Goal: Task Accomplishment & Management: Use online tool/utility

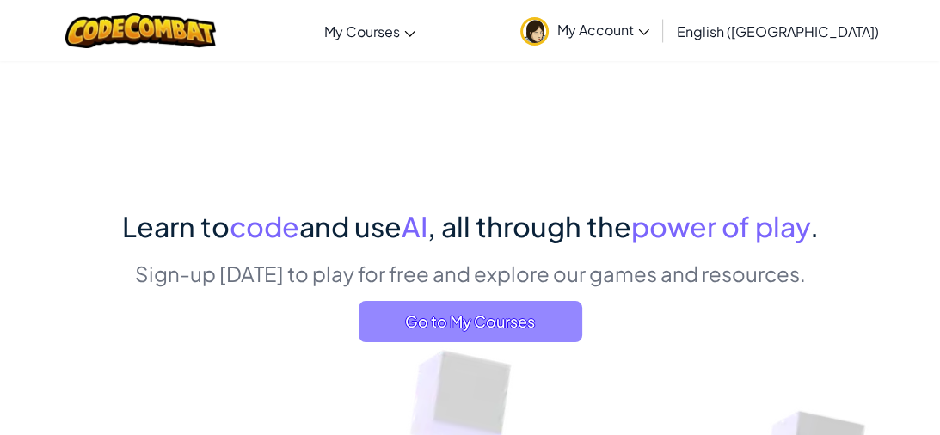
click at [488, 328] on span "Go to My Courses" at bounding box center [471, 321] width 224 height 41
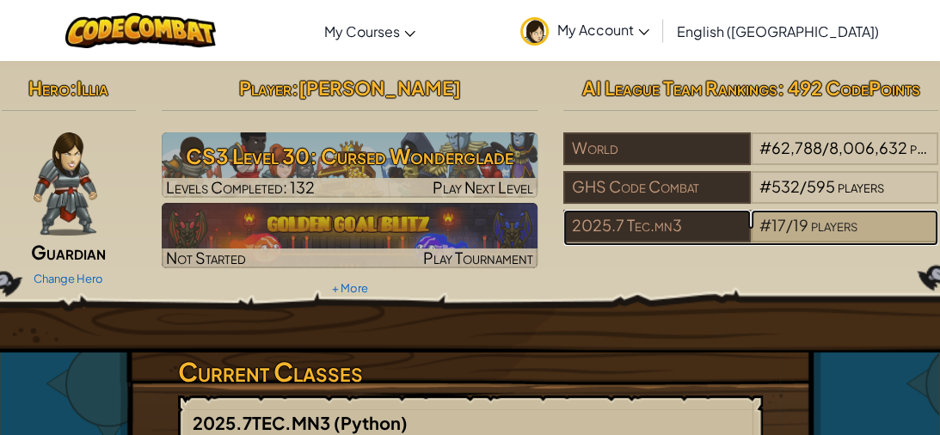
click at [765, 222] on span "#" at bounding box center [765, 225] width 12 height 20
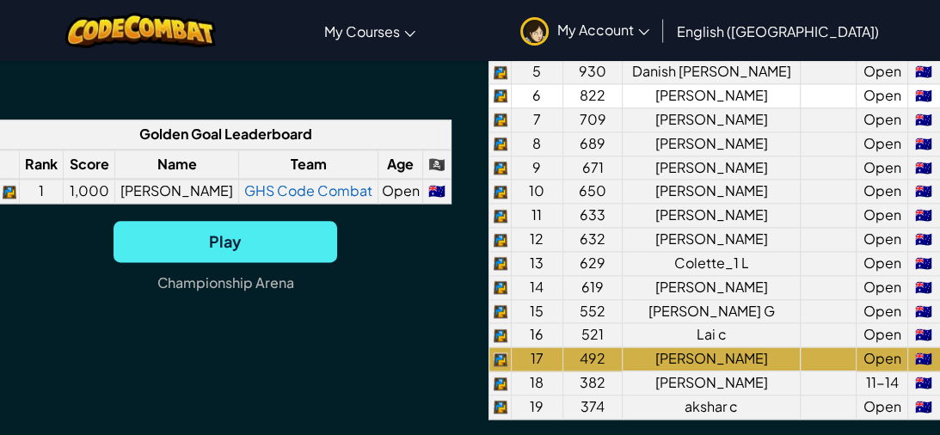
scroll to position [1517, 0]
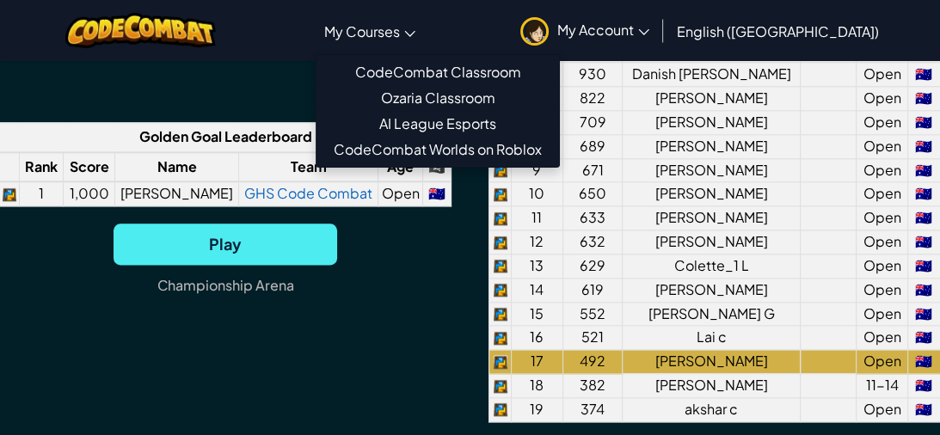
click at [399, 29] on span "My Courses" at bounding box center [362, 31] width 76 height 18
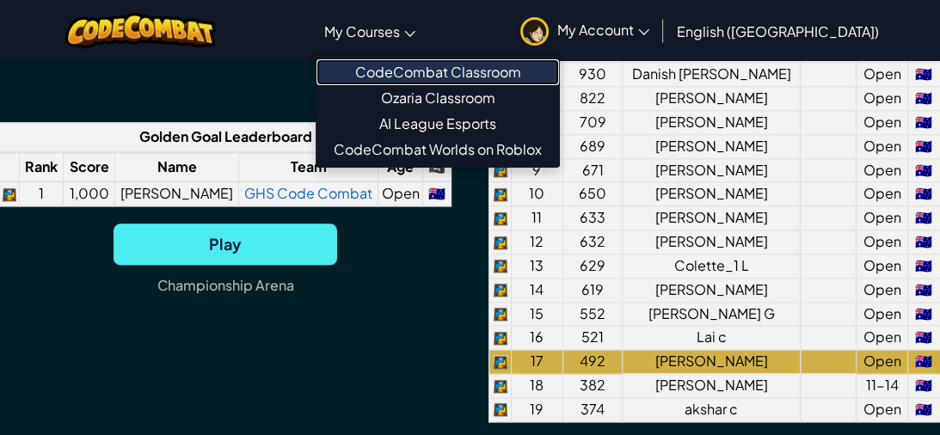
click at [535, 75] on link "CodeCombat Classroom" at bounding box center [438, 72] width 243 height 26
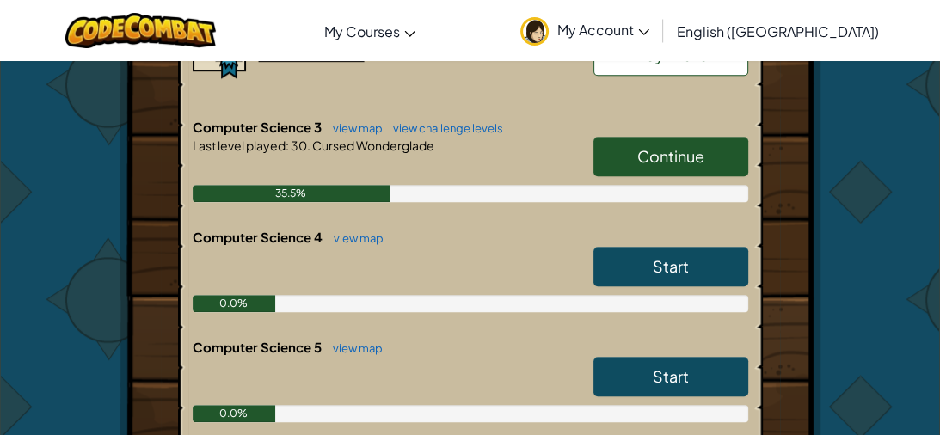
scroll to position [722, 0]
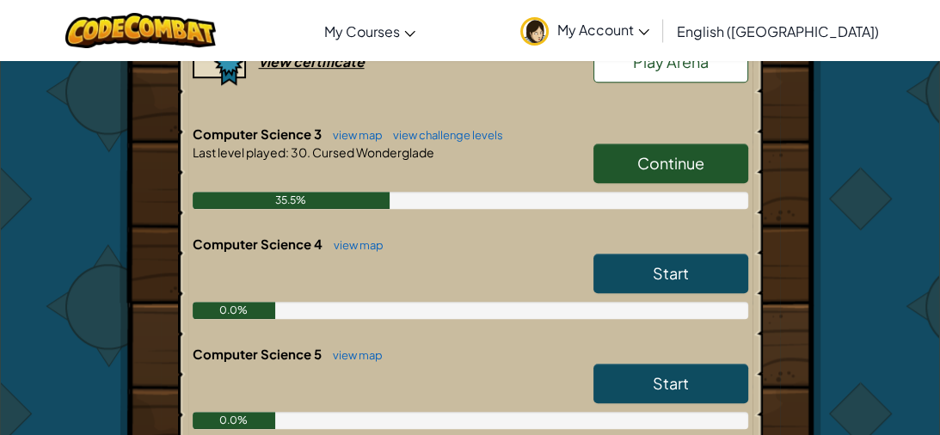
click at [625, 144] on link "Continue" at bounding box center [670, 164] width 155 height 40
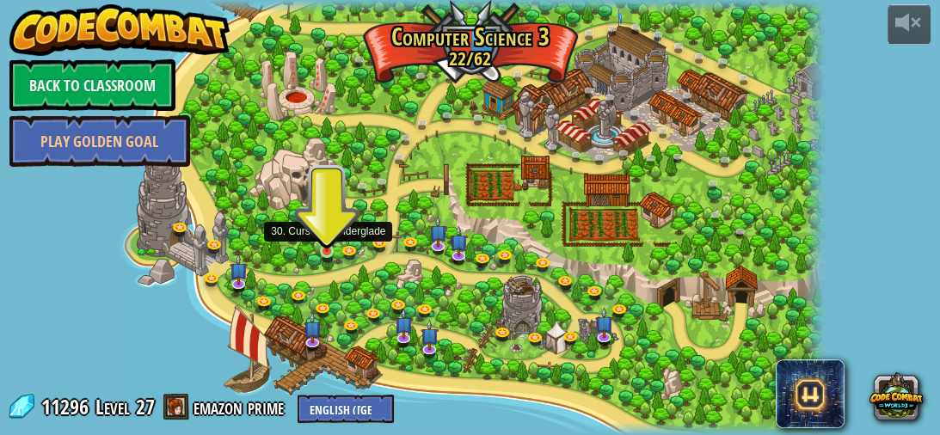
click at [329, 246] on img at bounding box center [326, 234] width 15 height 35
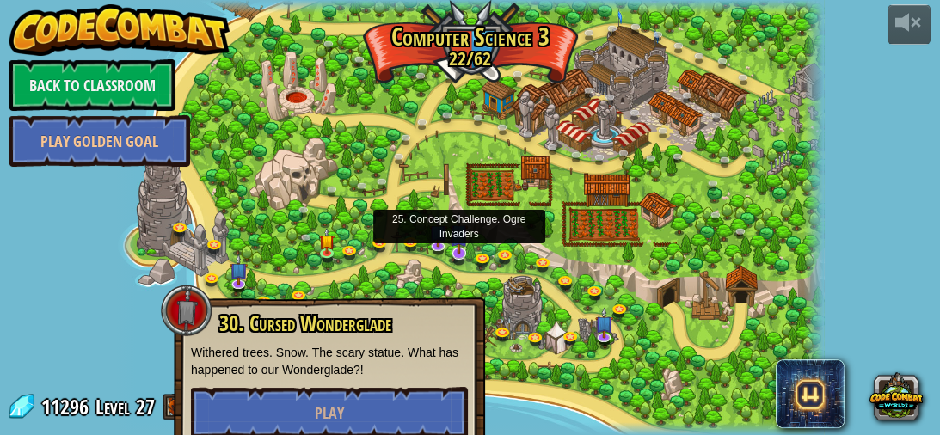
scroll to position [20, 0]
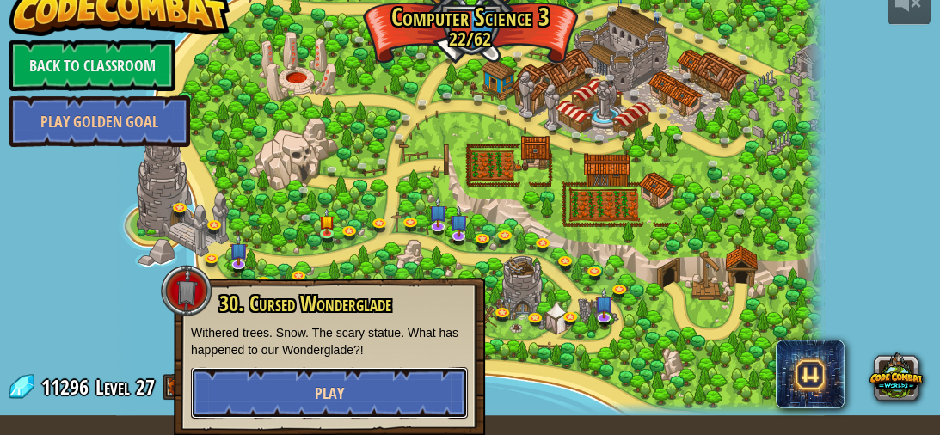
click at [324, 392] on span "Play" at bounding box center [329, 394] width 29 height 22
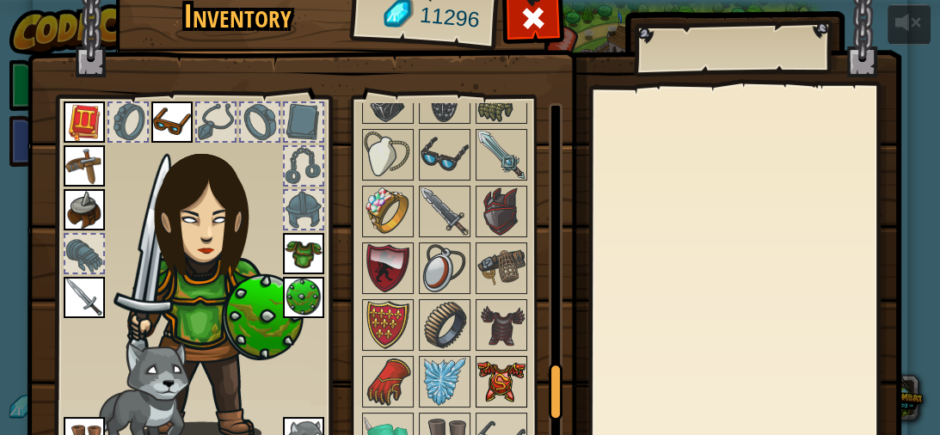
scroll to position [1743, 0]
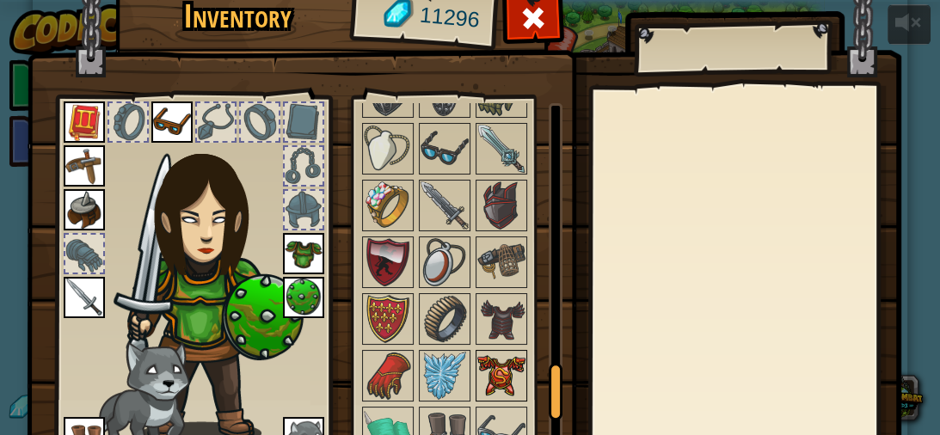
drag, startPoint x: 553, startPoint y: 199, endPoint x: 495, endPoint y: 389, distance: 198.6
click at [495, 389] on div "Available Equip Equip Equip Equip Equip Equip Equip Equip Equip Equip Equip Equ…" at bounding box center [461, 282] width 203 height 359
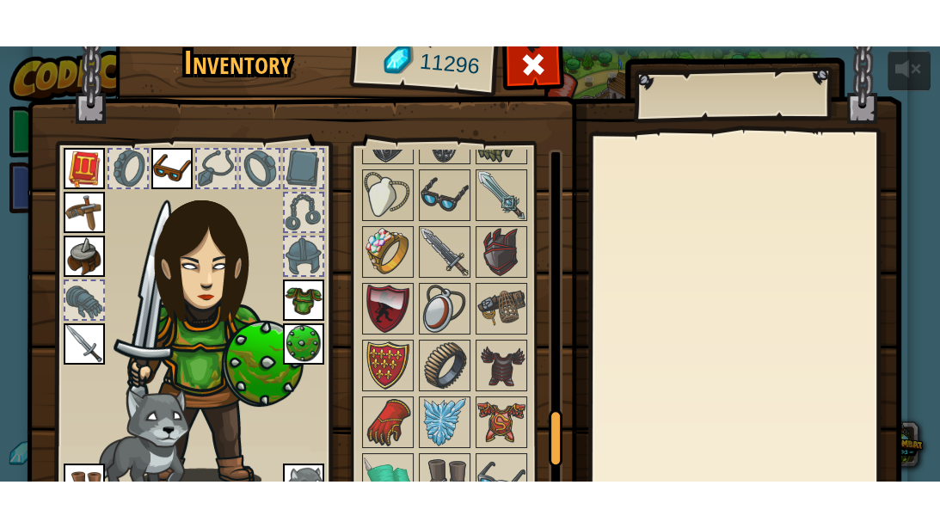
scroll to position [158, 0]
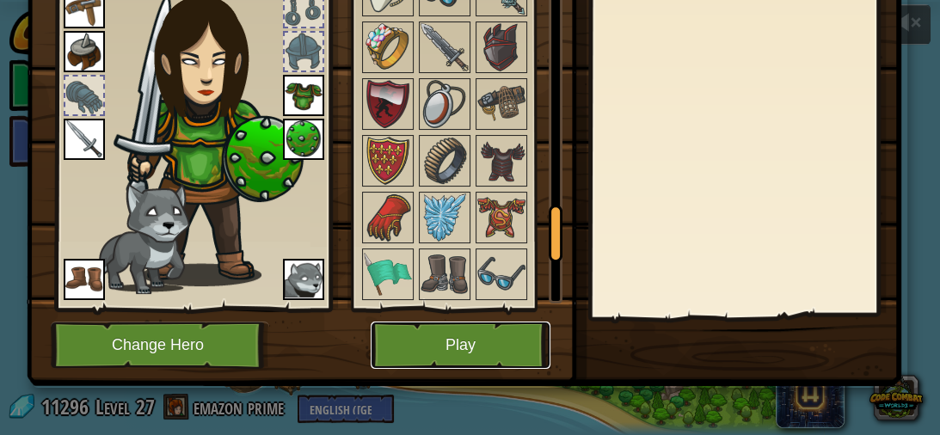
click at [446, 336] on button "Play" at bounding box center [461, 345] width 180 height 47
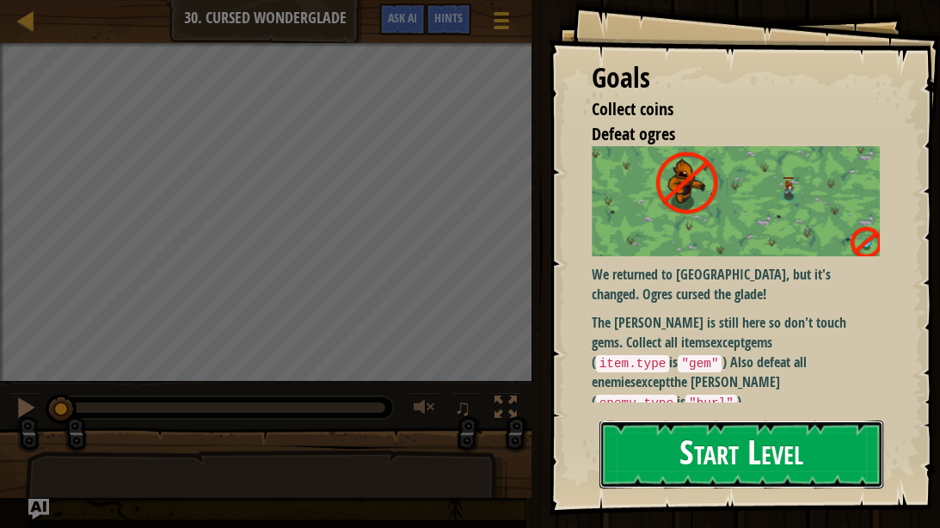
click at [780, 434] on button "Start Level" at bounding box center [741, 455] width 284 height 68
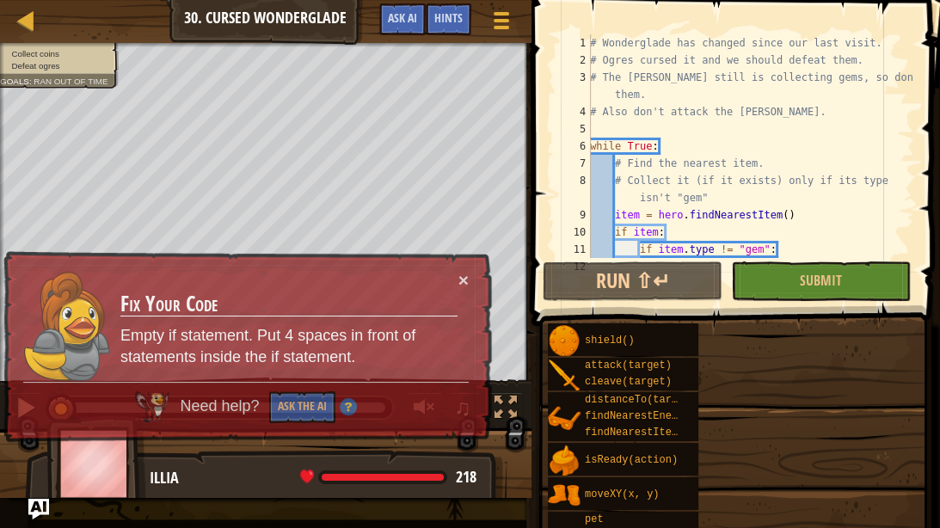
click at [770, 223] on div "# Wonderglade has changed since our last visit. # Ogres cursed it and we should…" at bounding box center [751, 163] width 328 height 258
type textarea "item = hero.findNearestItem()"
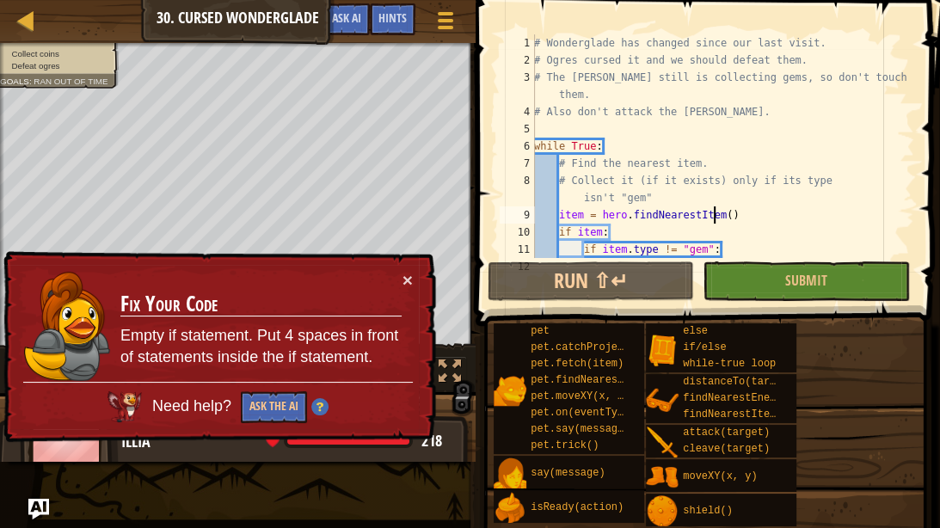
scroll to position [52, 0]
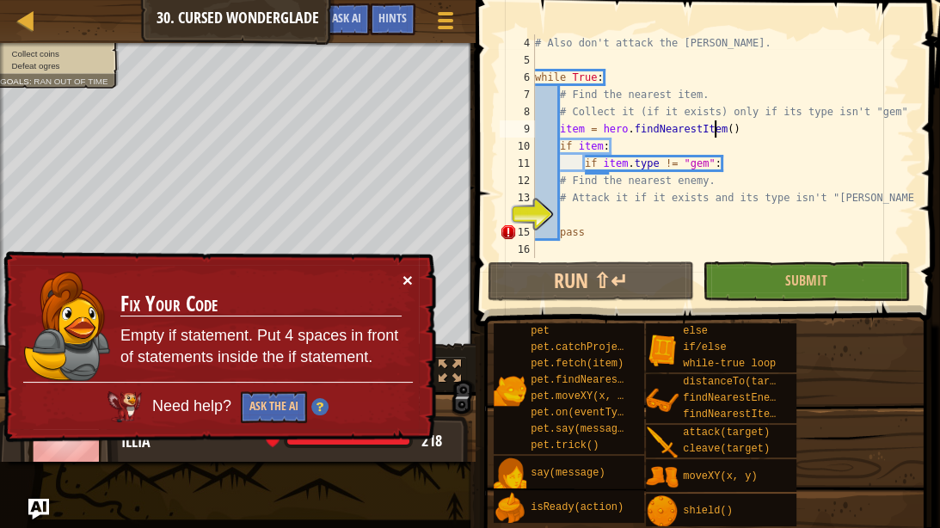
click at [410, 279] on button "×" at bounding box center [408, 282] width 11 height 18
click at [679, 217] on div "# The [PERSON_NAME] still is collecting gems, so don't touch them. # Also don't…" at bounding box center [723, 147] width 383 height 258
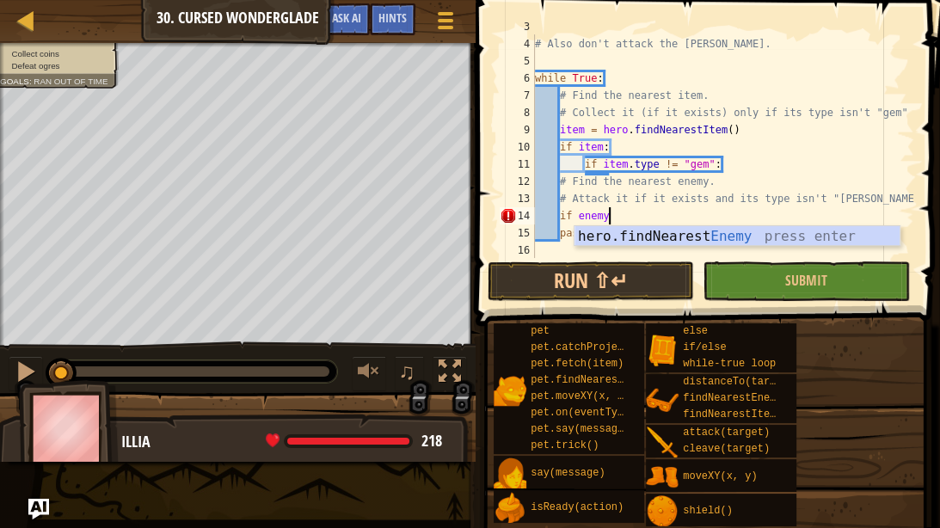
type textarea "if enemy:"
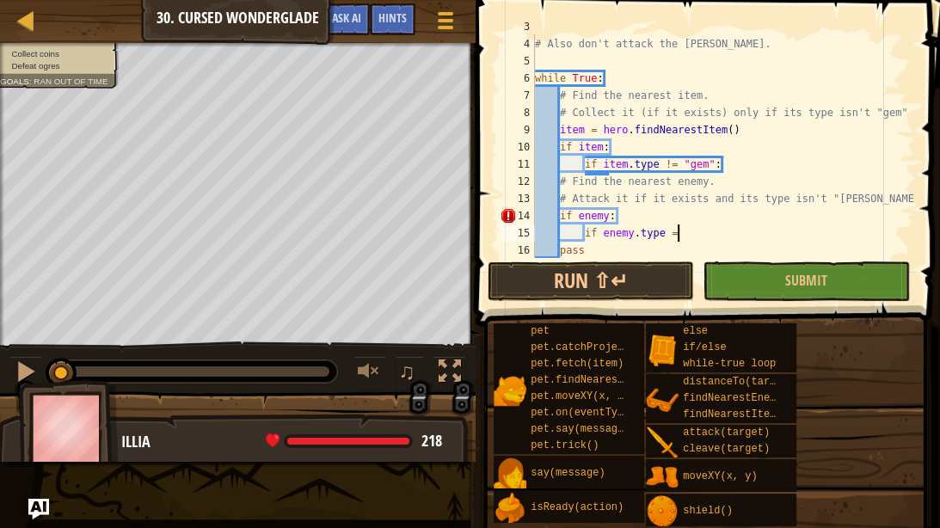
scroll to position [8, 14]
type textarea "if enemy.type = "[PERSON_NAME]""
click at [676, 232] on div "# The [PERSON_NAME] still is collecting gems, so don't touch them. # Also don't…" at bounding box center [723, 147] width 383 height 258
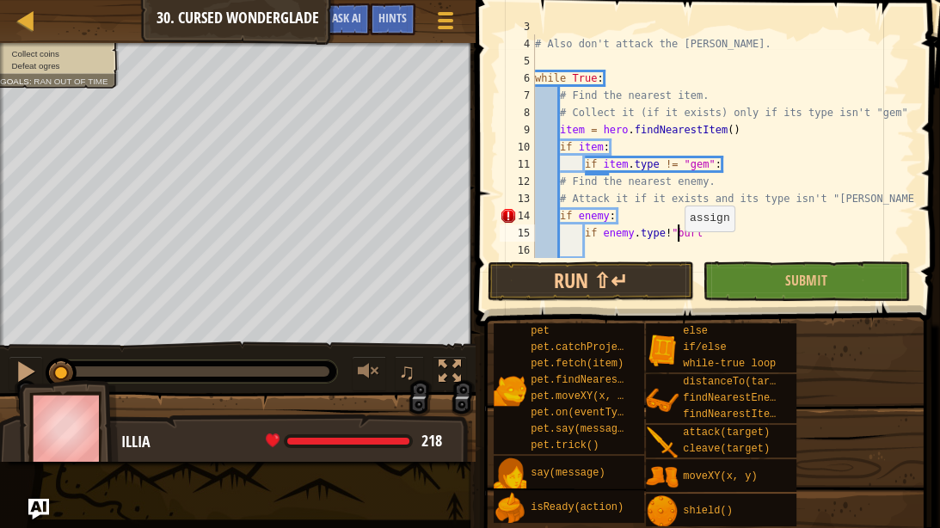
type textarea "if enemy.type != "[PERSON_NAME]""
click at [735, 234] on div "# The [PERSON_NAME] still is collecting gems, so don't touch them. # Also don't…" at bounding box center [723, 147] width 383 height 258
type textarea "g"
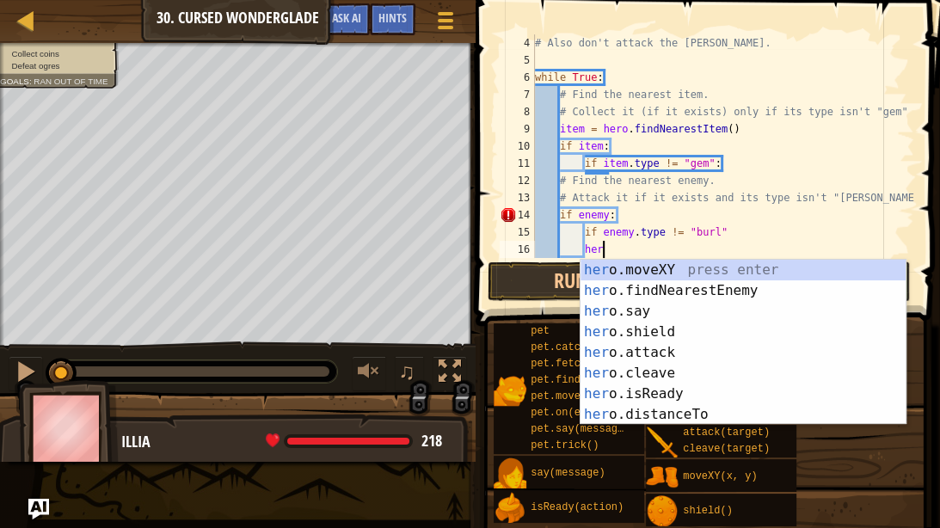
scroll to position [8, 7]
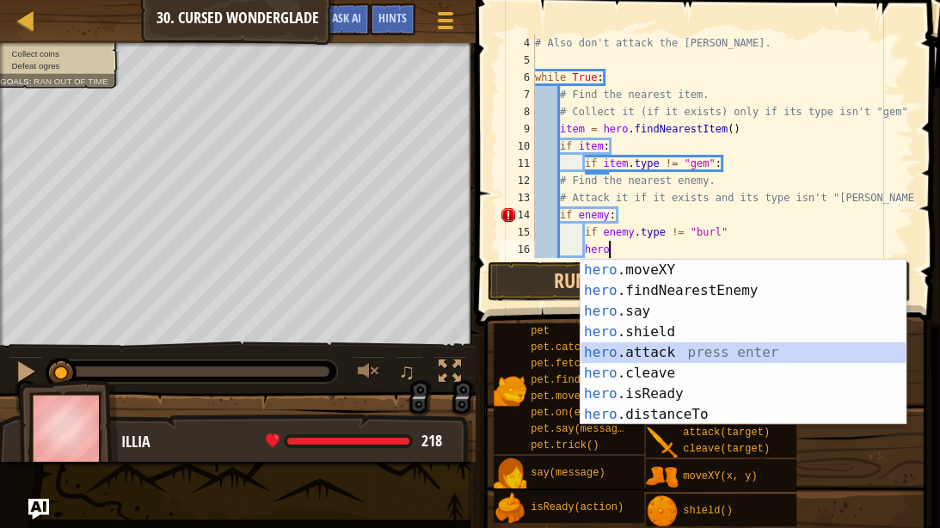
click at [717, 345] on div "hero .moveXY press enter hero .findNearestEnemy press enter hero .say press ent…" at bounding box center [743, 363] width 325 height 206
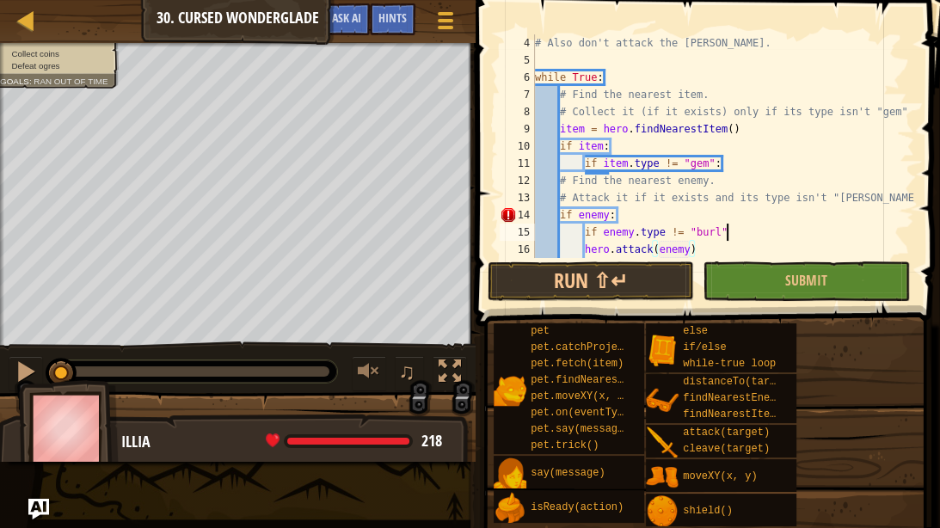
click at [748, 235] on div "# Also don't attack the [PERSON_NAME]. while True : # Find the nearest item. # …" at bounding box center [723, 163] width 383 height 258
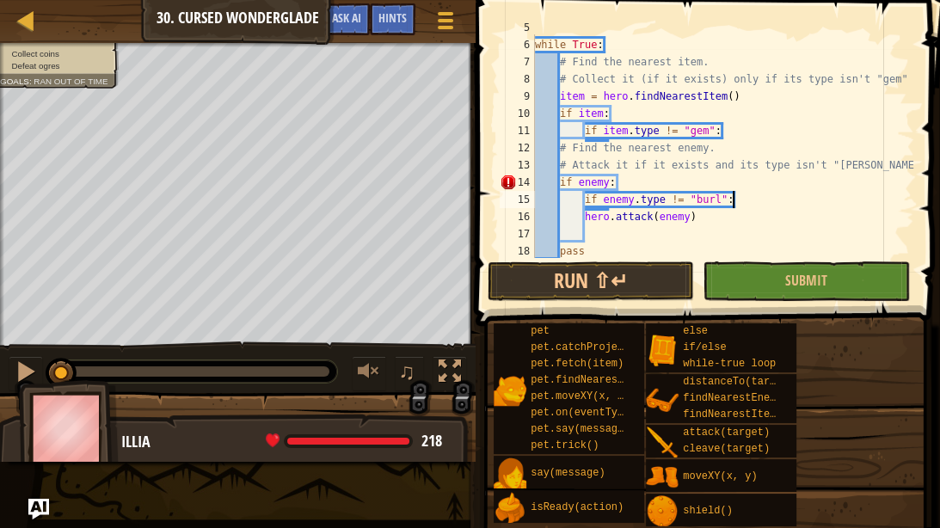
scroll to position [86, 0]
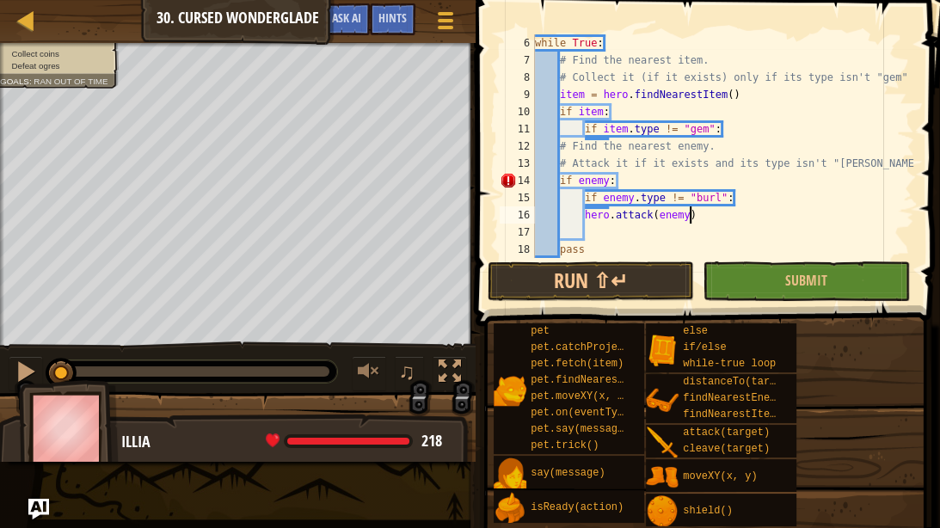
click at [690, 214] on div "while True : # Find the nearest item. # Collect it (if it exists) only if its t…" at bounding box center [723, 163] width 383 height 258
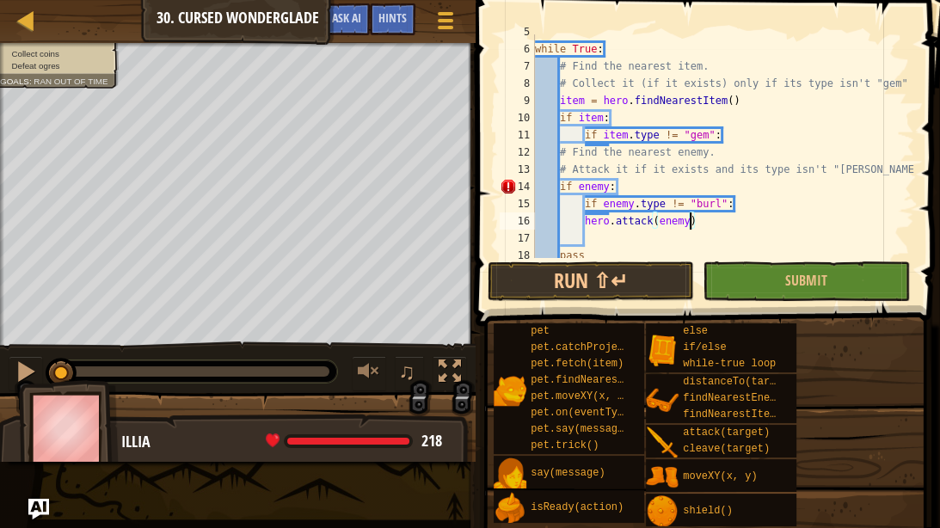
scroll to position [79, 0]
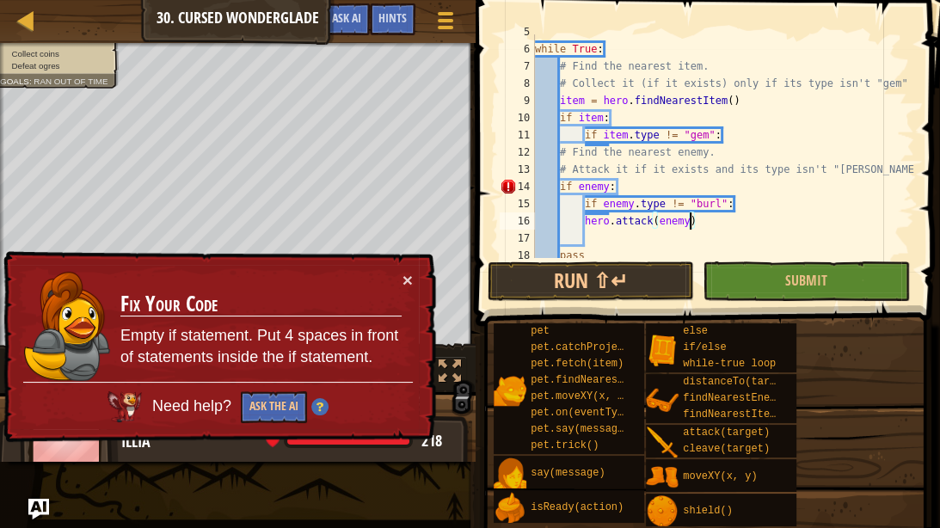
click at [559, 188] on div "while True : # Find the nearest item. # Collect it (if it exists) only if its t…" at bounding box center [723, 152] width 383 height 258
click at [585, 218] on div "while True : # Find the nearest item. # Collect it (if it exists) only if its t…" at bounding box center [723, 152] width 383 height 258
click at [560, 184] on div "while True : # Find the nearest item. # Collect it (if it exists) only if its t…" at bounding box center [723, 152] width 383 height 258
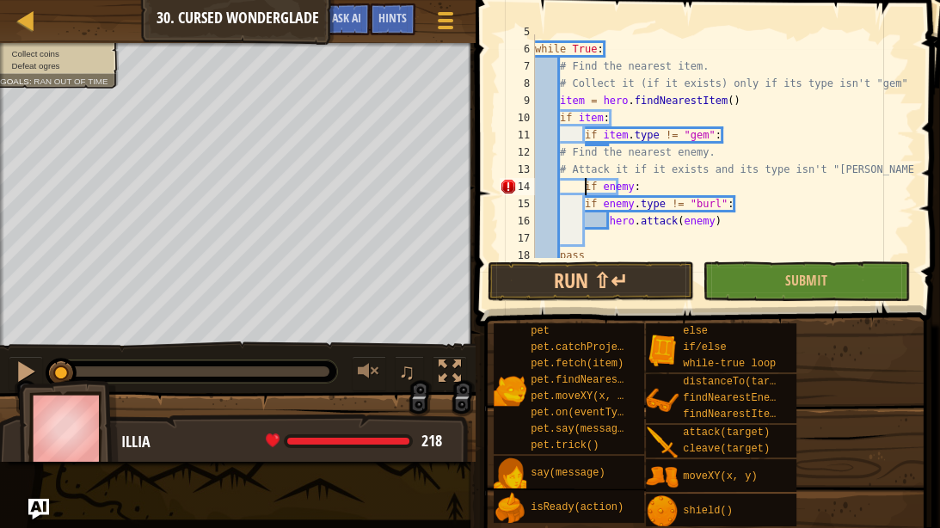
click at [582, 205] on div "while True : # Find the nearest item. # Collect it (if it exists) only if its t…" at bounding box center [723, 152] width 383 height 258
click at [583, 220] on div "while True : # Find the nearest item. # Collect it (if it exists) only if its t…" at bounding box center [723, 152] width 383 height 258
click at [610, 205] on div "while True : # Find the nearest item. # Collect it (if it exists) only if its t…" at bounding box center [723, 152] width 383 height 258
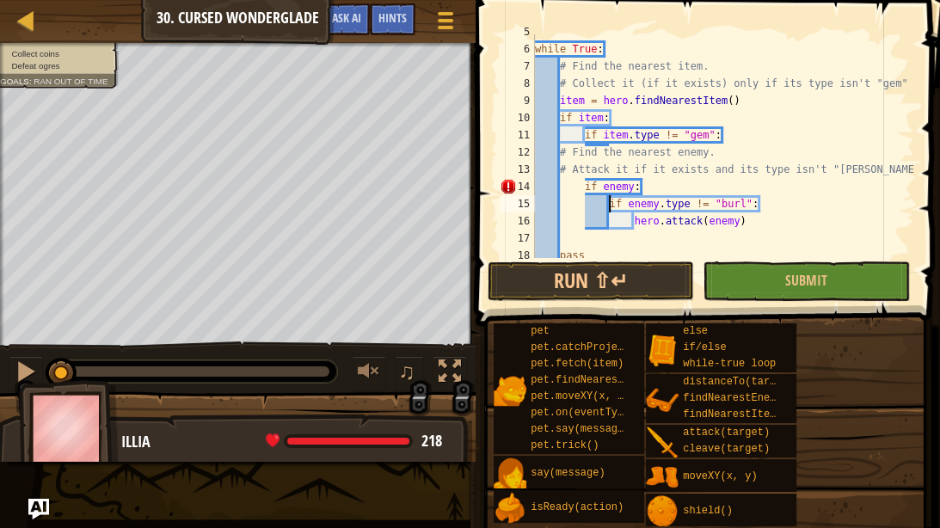
click at [582, 184] on div "while True : # Find the nearest item. # Collect it (if it exists) only if its t…" at bounding box center [723, 152] width 383 height 258
click at [606, 271] on button "Run ⇧↵" at bounding box center [591, 281] width 206 height 40
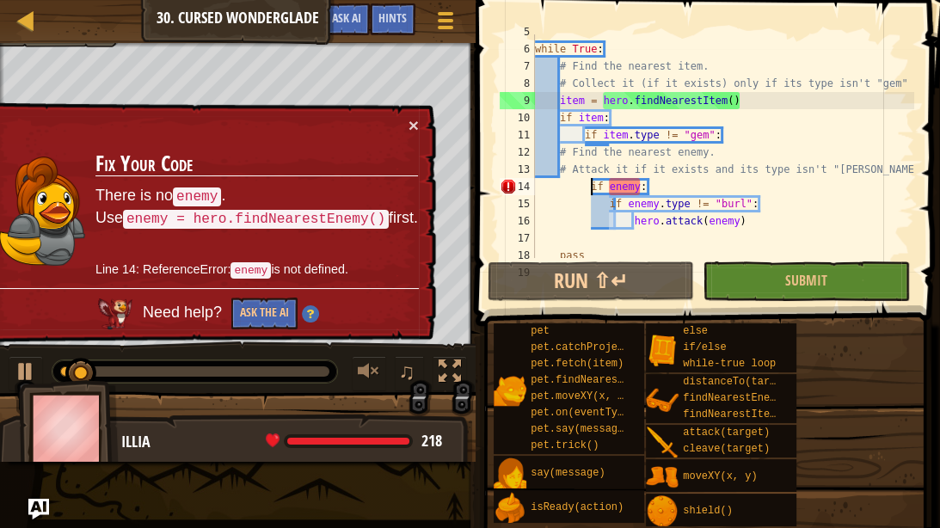
scroll to position [0, 0]
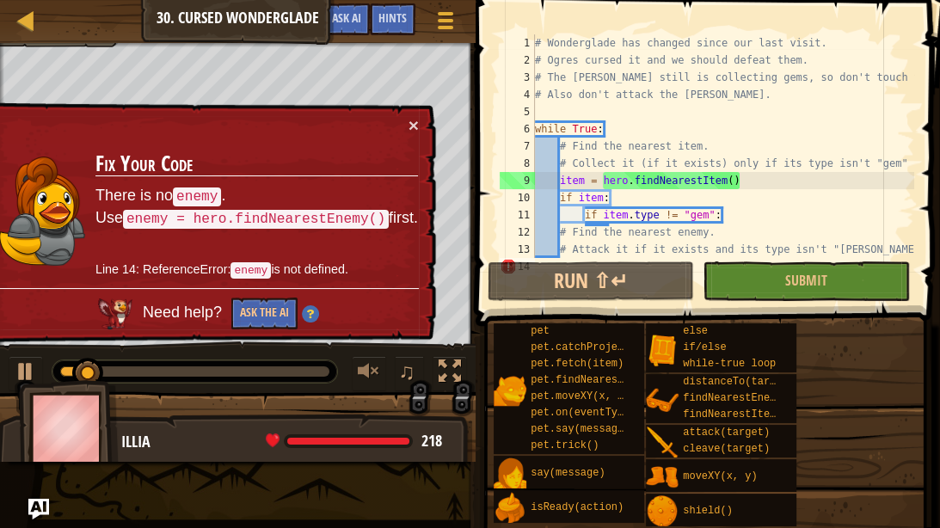
click at [876, 252] on div "# Wonderglade has changed since our last visit. # Ogres cursed it and we should…" at bounding box center [723, 163] width 383 height 258
type textarea "# Attack it if it exists and its type isn't "[PERSON_NAME]"."
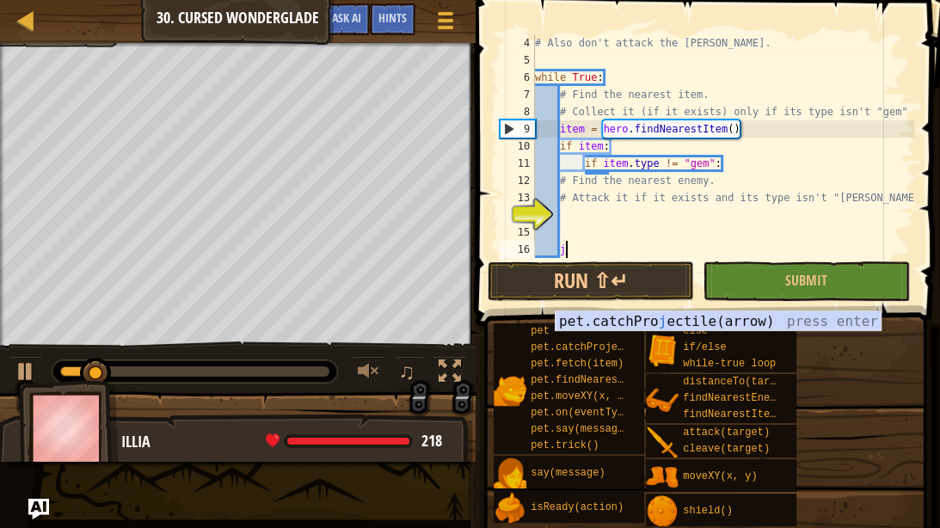
scroll to position [52, 0]
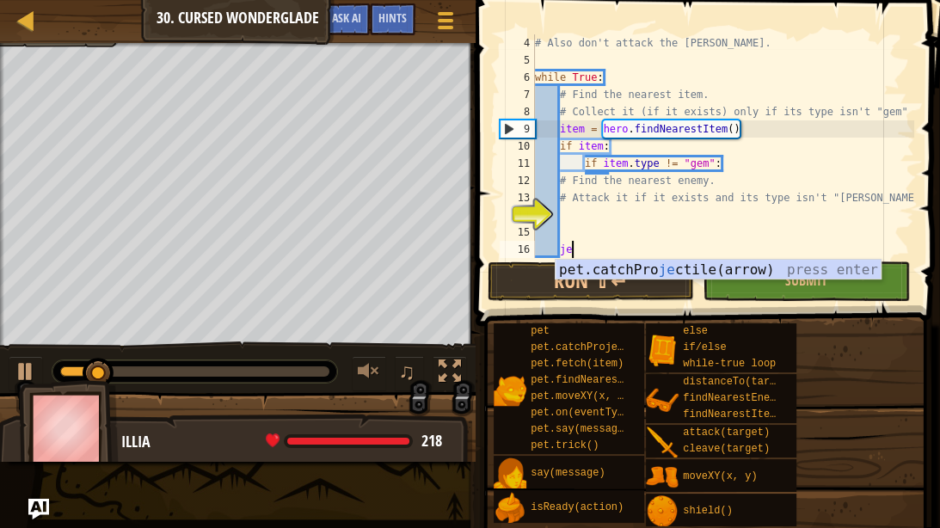
type textarea "j"
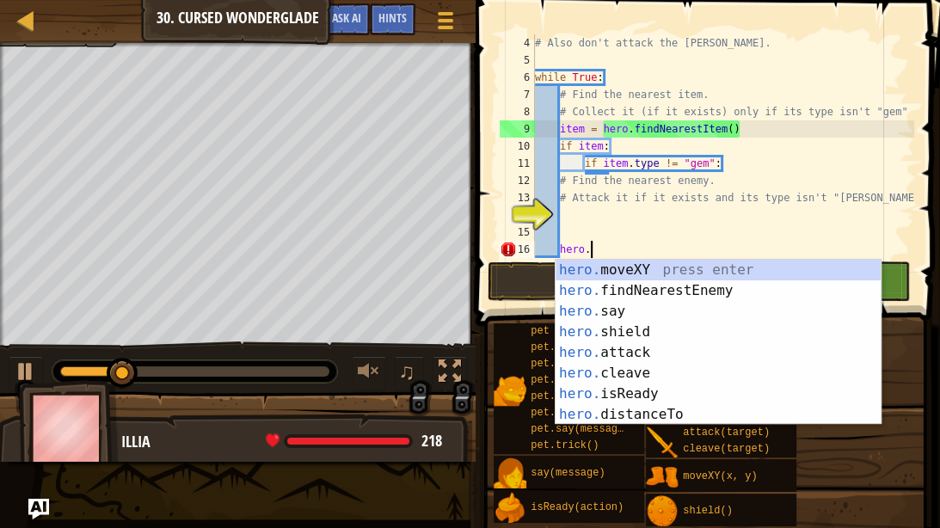
scroll to position [8, 4]
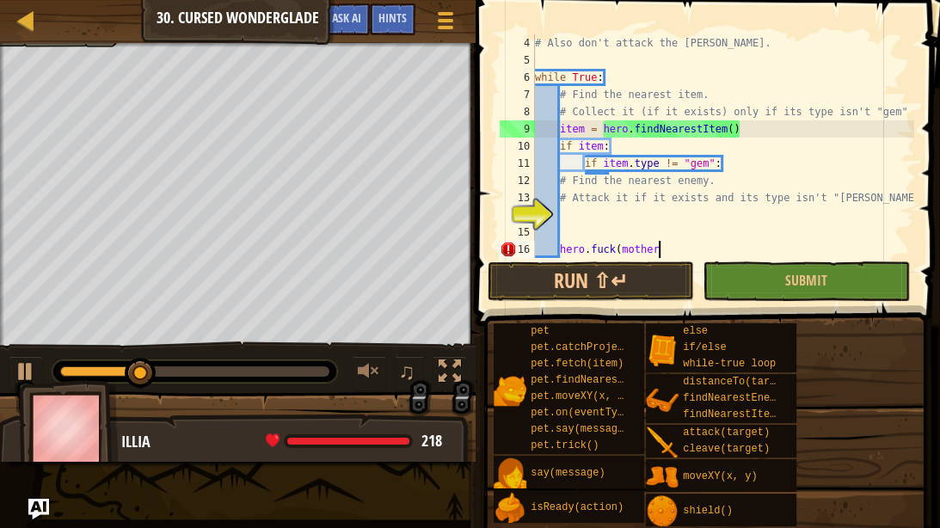
type textarea "hero.fuck(mother)"
click at [664, 231] on div "# Also don't attack the [PERSON_NAME]. while True : # Find the nearest item. # …" at bounding box center [723, 163] width 383 height 258
click at [670, 252] on div "# Also don't attack the [PERSON_NAME]. while True : # Find the nearest item. # …" at bounding box center [723, 163] width 383 height 258
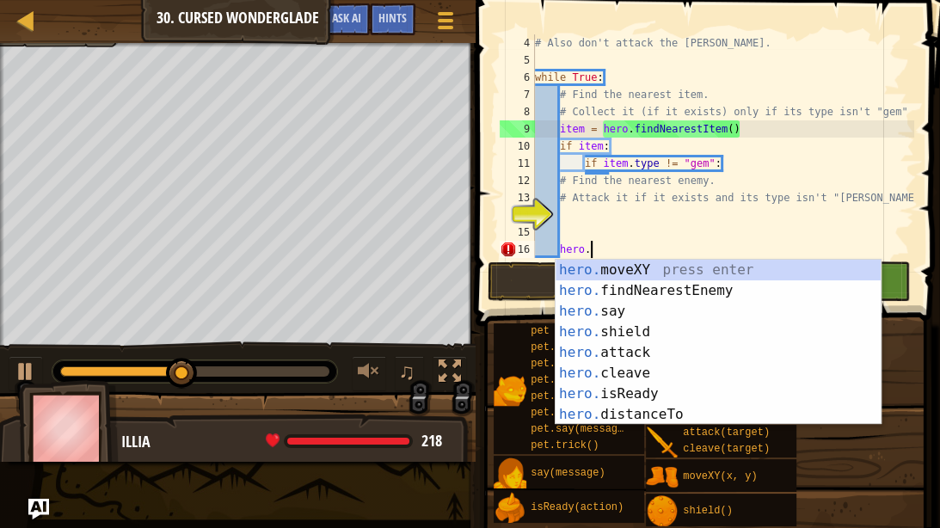
scroll to position [8, 5]
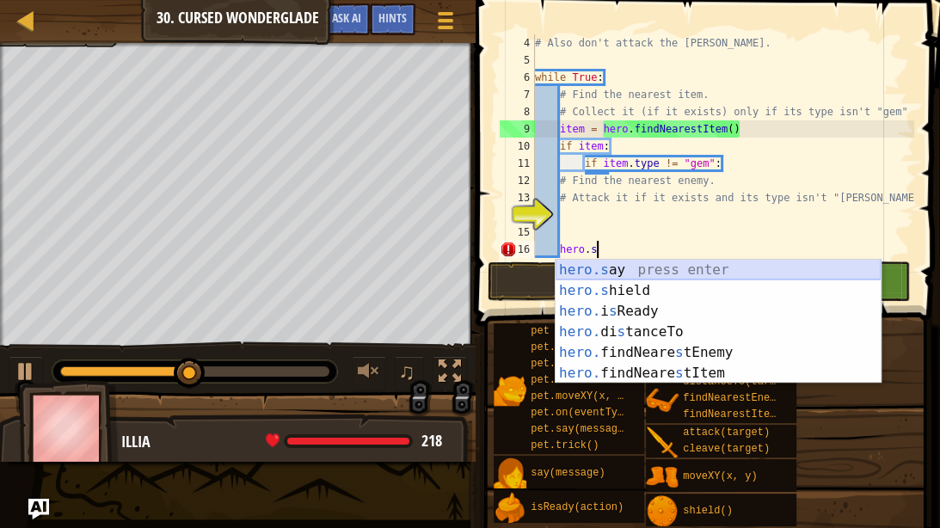
click at [638, 267] on div "hero.s ay press enter hero.s hield press enter hero. i s Ready press enter hero…" at bounding box center [718, 342] width 325 height 165
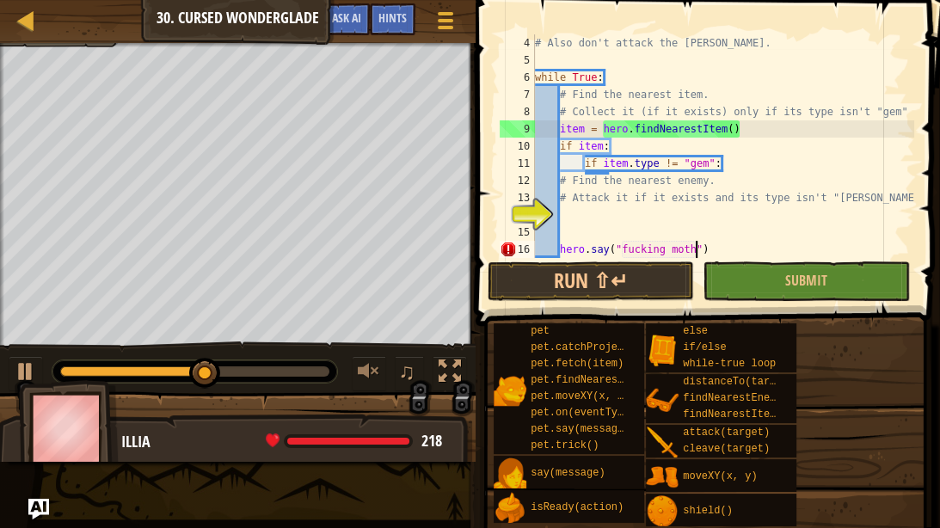
scroll to position [8, 19]
click at [744, 263] on button "Submit" at bounding box center [806, 281] width 206 height 40
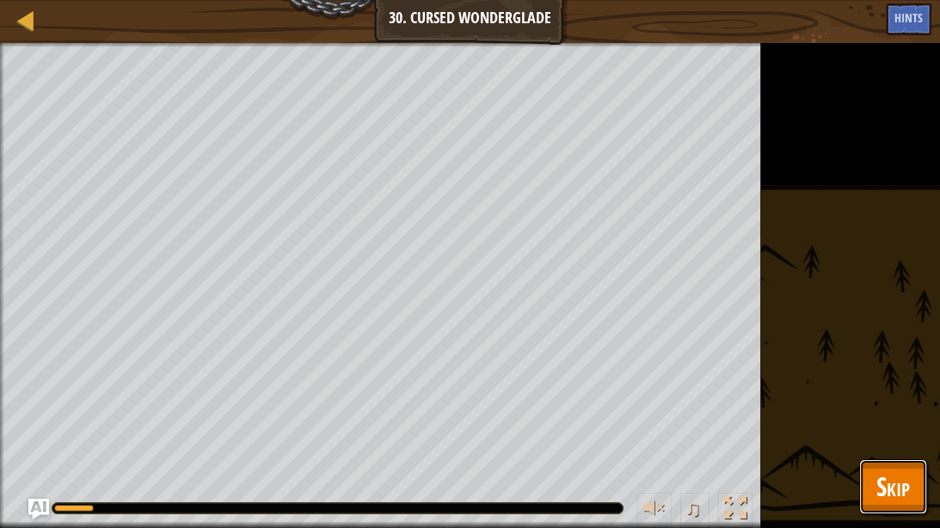
click at [875, 434] on button "Skip" at bounding box center [893, 486] width 68 height 55
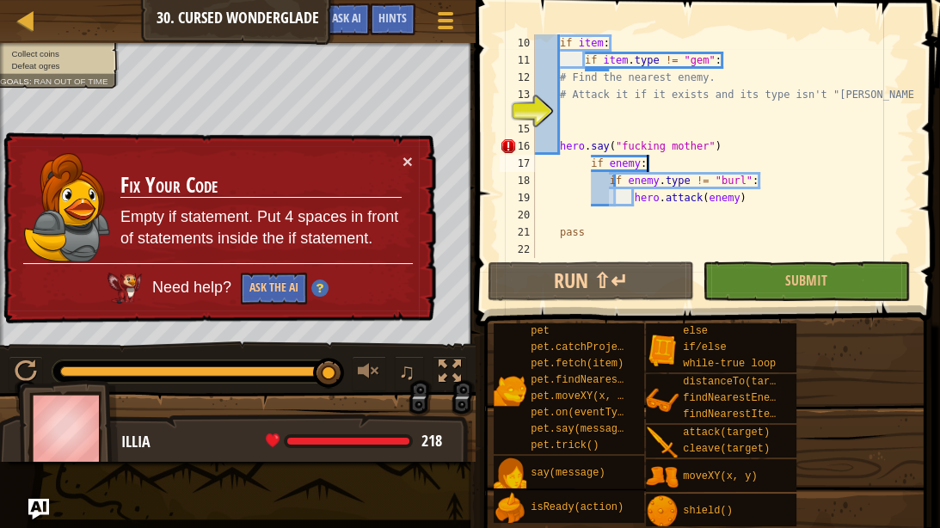
scroll to position [8, 10]
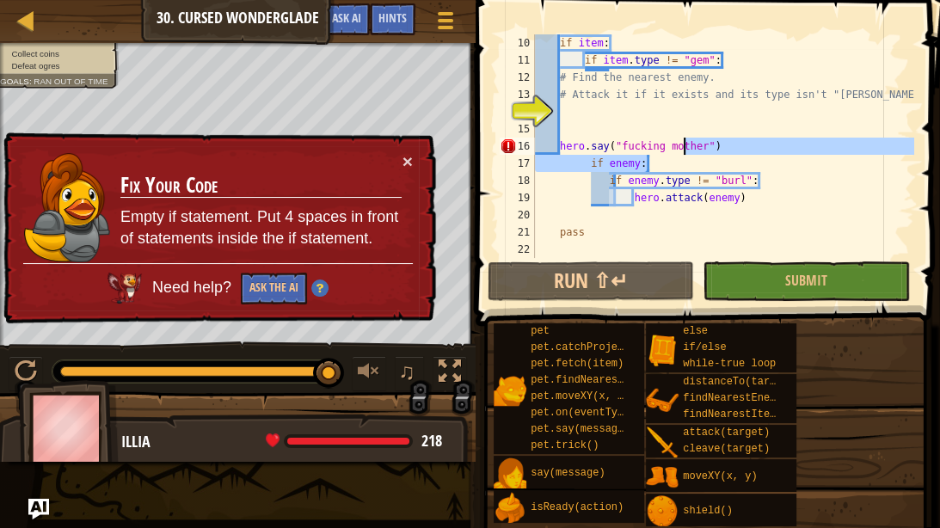
drag, startPoint x: 741, startPoint y: 157, endPoint x: 637, endPoint y: 145, distance: 104.7
click at [637, 145] on div "if item : if item . type != "gem" : # Find the nearest enemy. # Attack it if it…" at bounding box center [723, 163] width 383 height 258
click at [719, 145] on div "if item : if item . type != "gem" : # Find the nearest enemy. # Attack it if it…" at bounding box center [723, 146] width 383 height 224
type textarea "hero.say("fucking mother")"
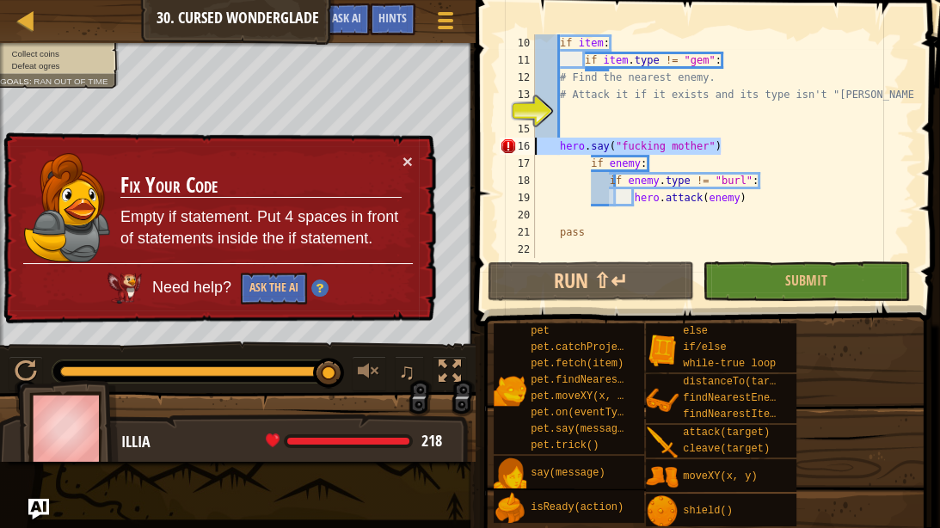
drag, startPoint x: 737, startPoint y: 149, endPoint x: 529, endPoint y: 151, distance: 208.1
click at [529, 151] on div "hero.say("fucking mother") 10 11 12 13 14 15 16 17 18 19 20 21 22 if item : if …" at bounding box center [705, 146] width 418 height 224
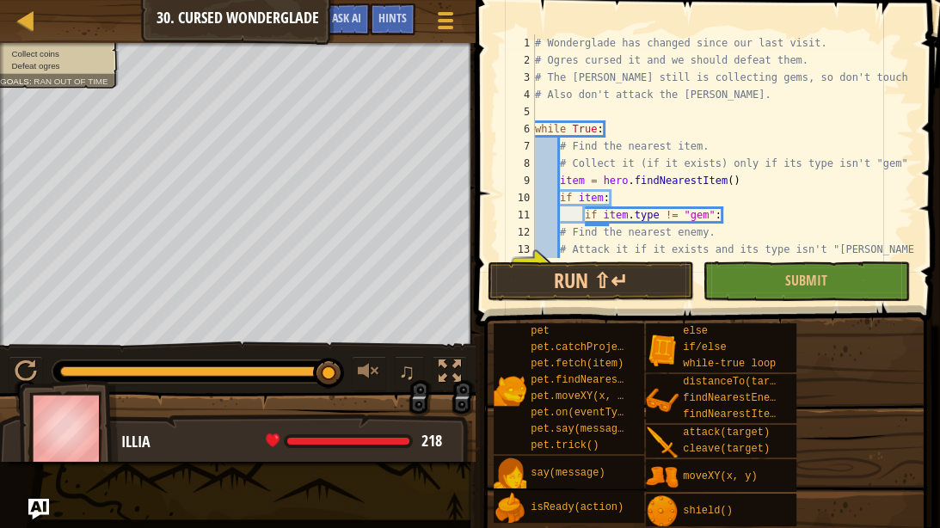
scroll to position [0, 0]
click at [651, 104] on div "# Wonderglade has changed since our last visit. # Ogres cursed it and we should…" at bounding box center [723, 163] width 383 height 258
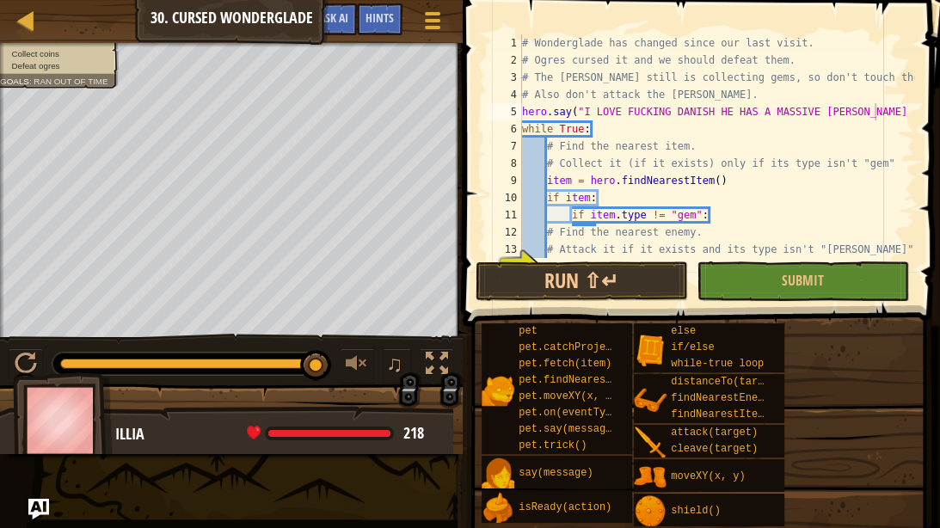
scroll to position [8, 38]
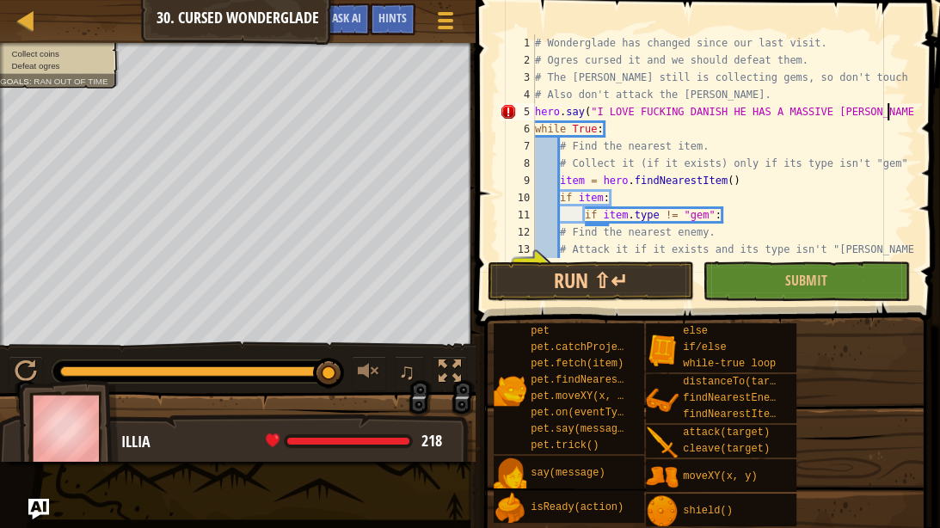
click at [916, 106] on span at bounding box center [709, 138] width 478 height 377
click at [910, 107] on div at bounding box center [905, 223] width 17 height 378
click at [850, 281] on button "Submit" at bounding box center [806, 281] width 206 height 40
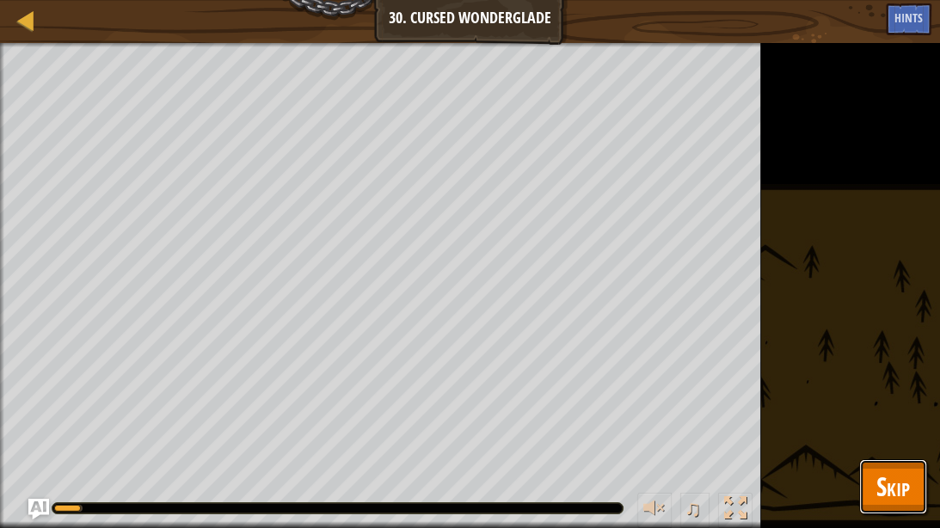
click at [901, 434] on span "Skip" at bounding box center [893, 486] width 34 height 35
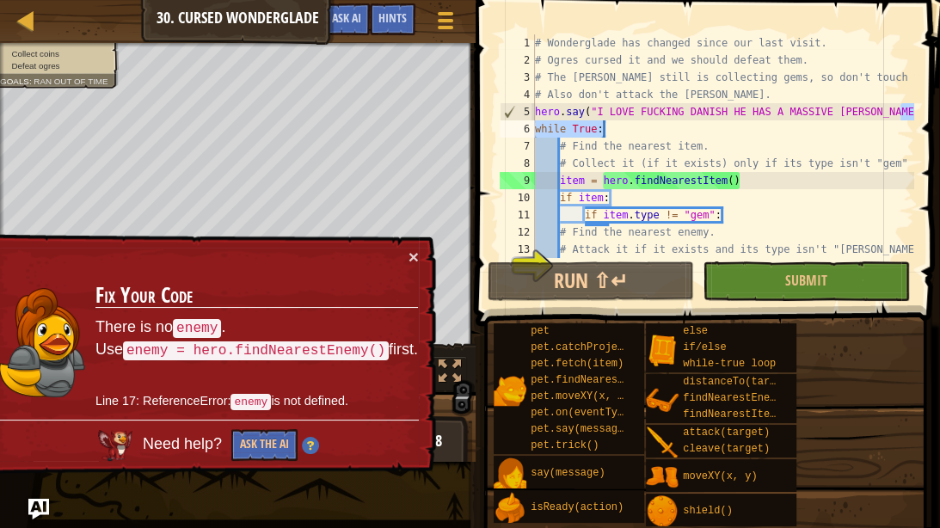
drag, startPoint x: 900, startPoint y: 115, endPoint x: 597, endPoint y: 123, distance: 302.8
click at [597, 123] on div "hero.say("I LOVE FUCKING DANISH HE HAS A MASSIVE DICK YUM") 1 2 3 4 5 6 7 8 9 1…" at bounding box center [705, 146] width 418 height 224
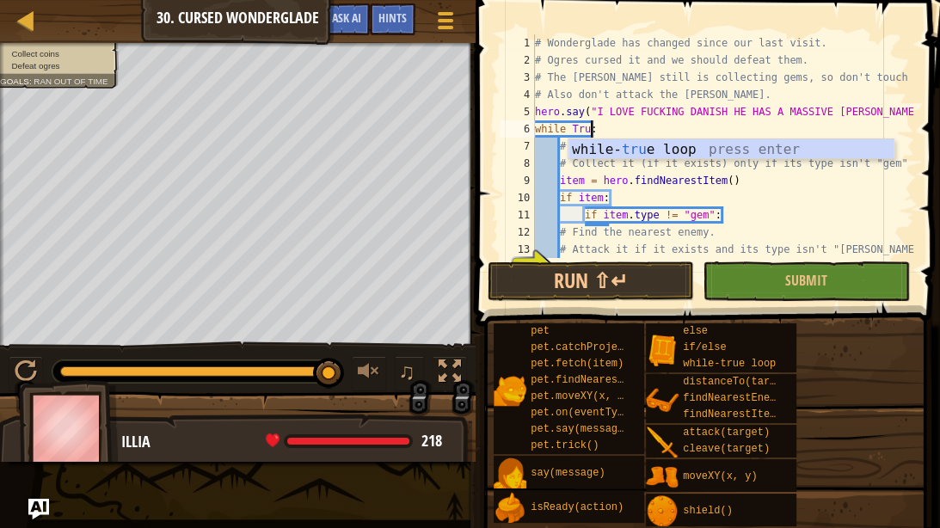
scroll to position [8, 6]
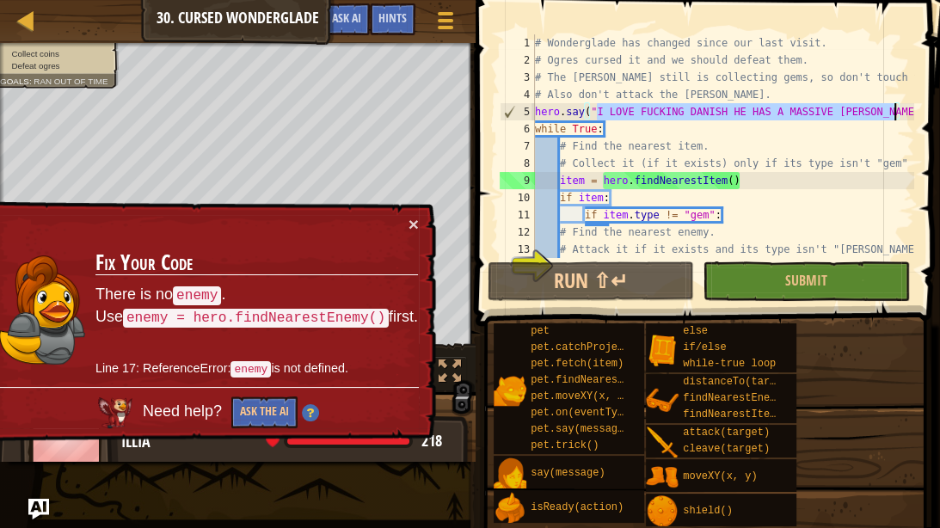
drag, startPoint x: 597, startPoint y: 111, endPoint x: 894, endPoint y: 113, distance: 296.7
click at [894, 113] on div "# Wonderglade has changed since our last visit. # Ogres cursed it and we should…" at bounding box center [723, 163] width 383 height 258
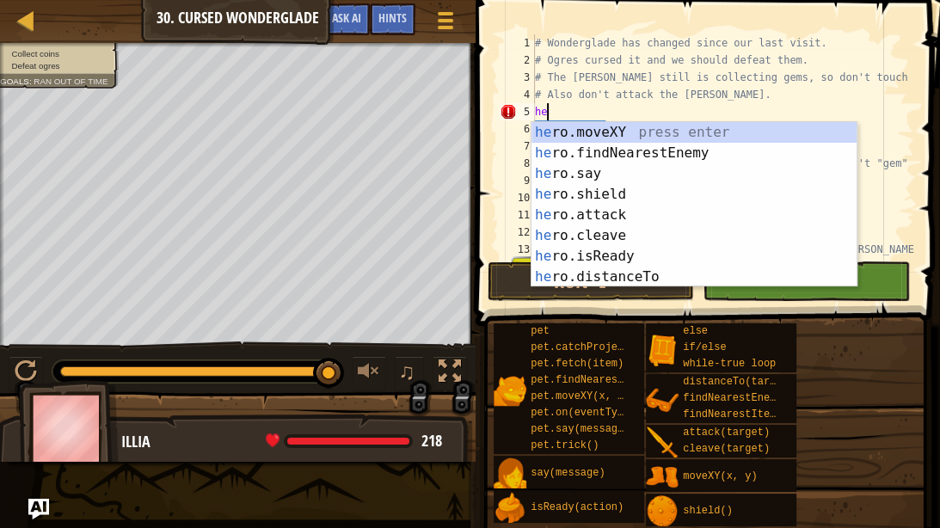
scroll to position [8, 0]
type textarea "h"
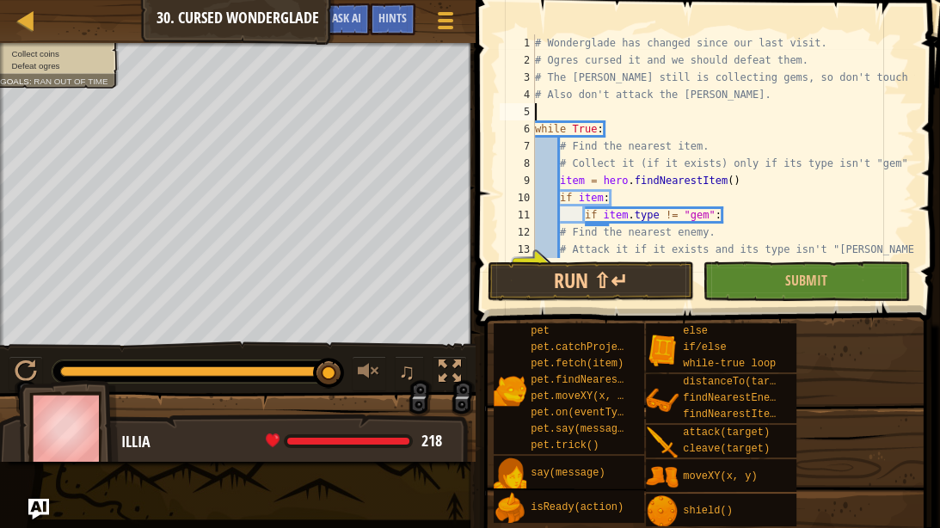
type textarea "# Also don't attack the [PERSON_NAME]."
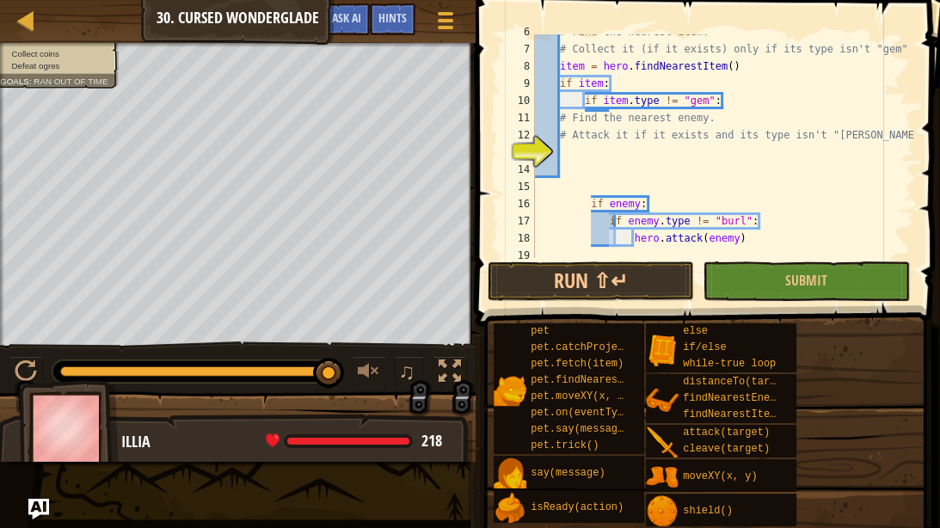
scroll to position [127, 0]
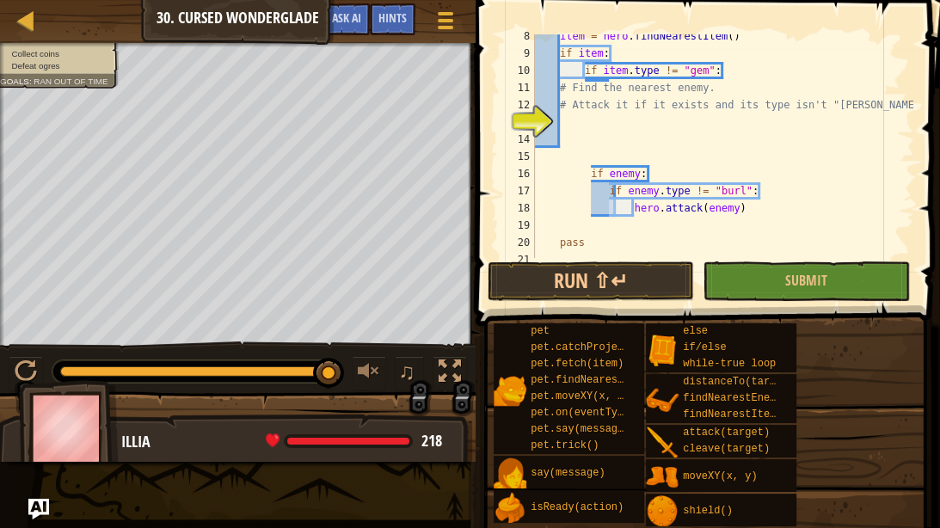
click at [657, 132] on div "item = hero . findNearestItem ( ) if item : if item . type != "gem" : # Find th…" at bounding box center [723, 157] width 383 height 258
click at [561, 120] on div "item = hero . findNearestItem ( ) if item : if item . type != "gem" : # Find th…" at bounding box center [723, 157] width 383 height 258
type textarea "hero.suck(dick)"
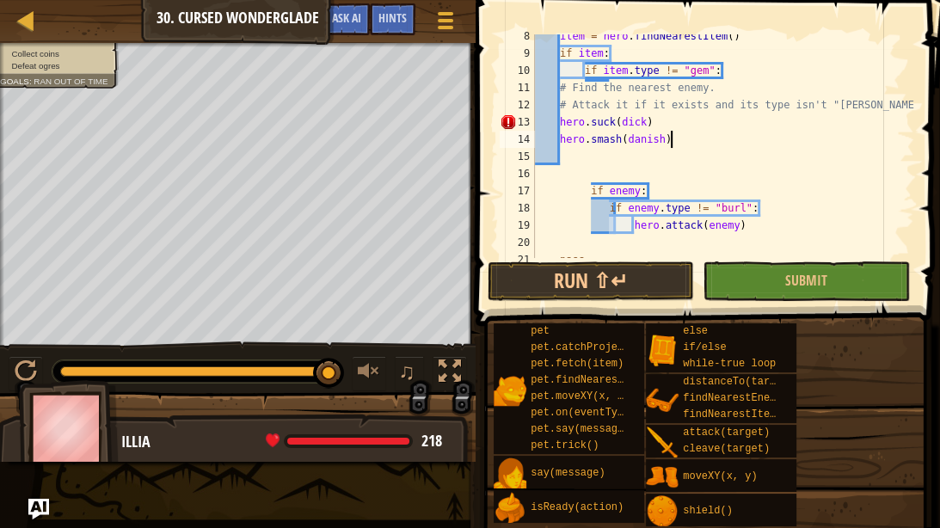
scroll to position [8, 14]
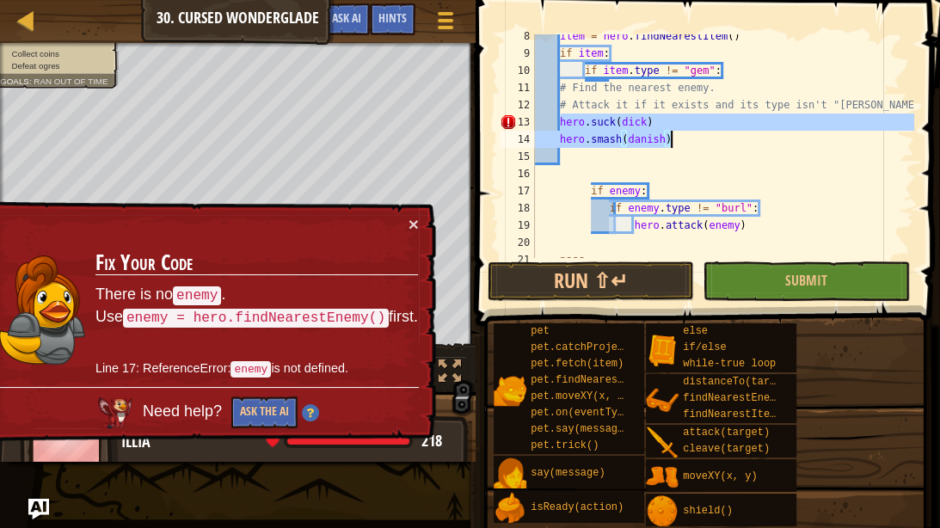
drag, startPoint x: 559, startPoint y: 122, endPoint x: 691, endPoint y: 145, distance: 134.5
click at [691, 145] on div "item = hero . findNearestItem ( ) if item : if item . type != "gem" : # Find th…" at bounding box center [723, 157] width 383 height 258
type textarea "hero.suck(dick) hero.smash(danish)"
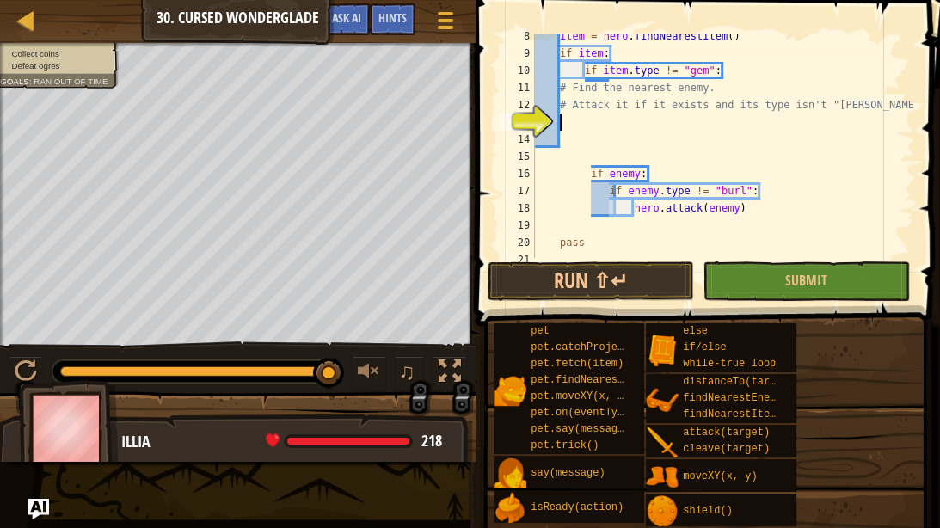
scroll to position [8, 0]
type textarea "# Attack it if it exists and its type isn't "[PERSON_NAME]"."
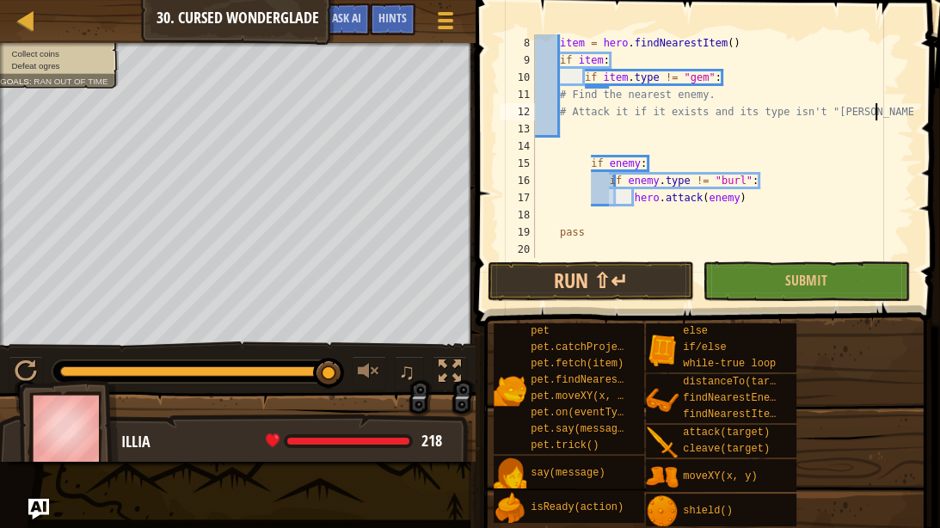
scroll to position [120, 0]
click at [592, 135] on div "item = hero . findNearestItem ( ) if item : if item . type != "gem" : # Find th…" at bounding box center [723, 163] width 383 height 258
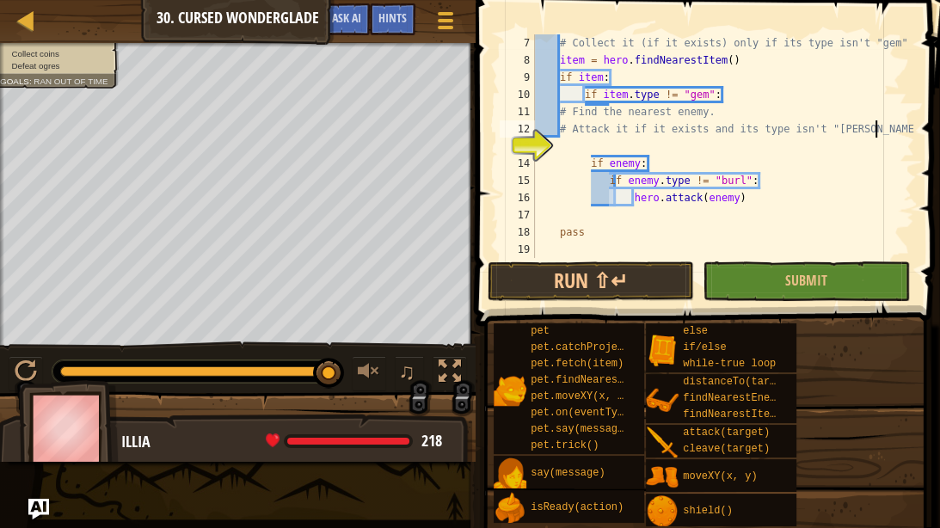
scroll to position [103, 0]
click at [591, 161] on div "# Collect it (if it exists) only if its type isn't "gem" item = hero . findNear…" at bounding box center [723, 163] width 383 height 258
click at [592, 169] on div "# Collect it (if it exists) only if its type isn't "gem" item = hero . findNear…" at bounding box center [723, 163] width 383 height 258
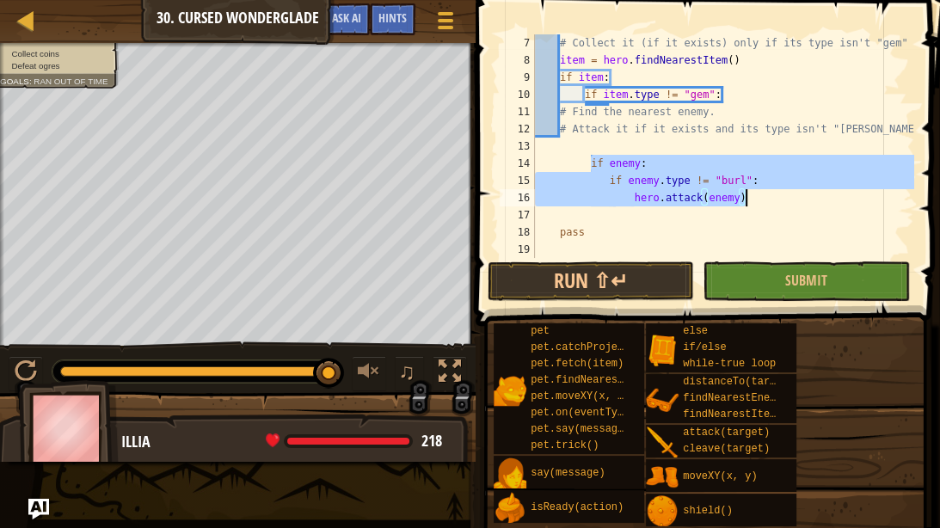
drag, startPoint x: 590, startPoint y: 164, endPoint x: 757, endPoint y: 200, distance: 170.5
click at [757, 200] on div "# Collect it (if it exists) only if its type isn't "gem" item = hero . findNear…" at bounding box center [723, 163] width 383 height 258
type textarea "if enemy.type != "[PERSON_NAME]": hero.attack(enemy)"
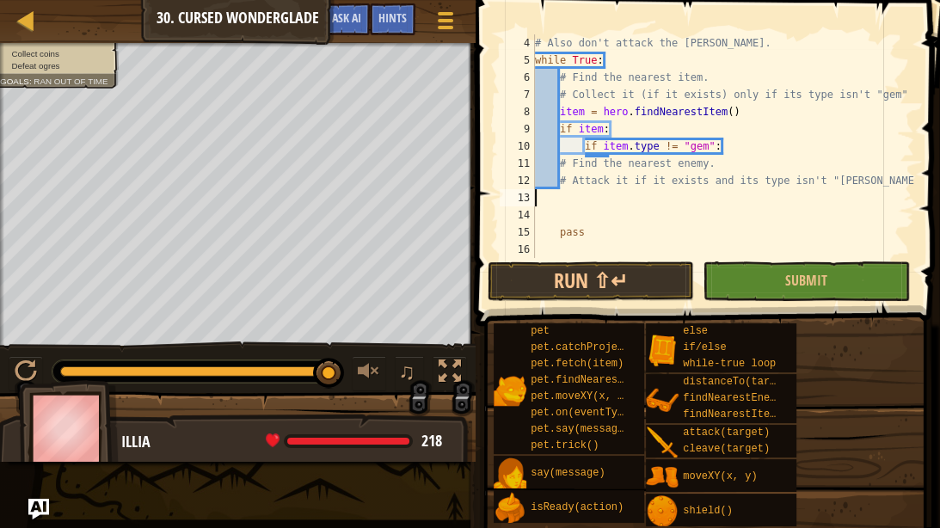
type textarea "# Attack it if it exists and its type isn't "[PERSON_NAME]"."
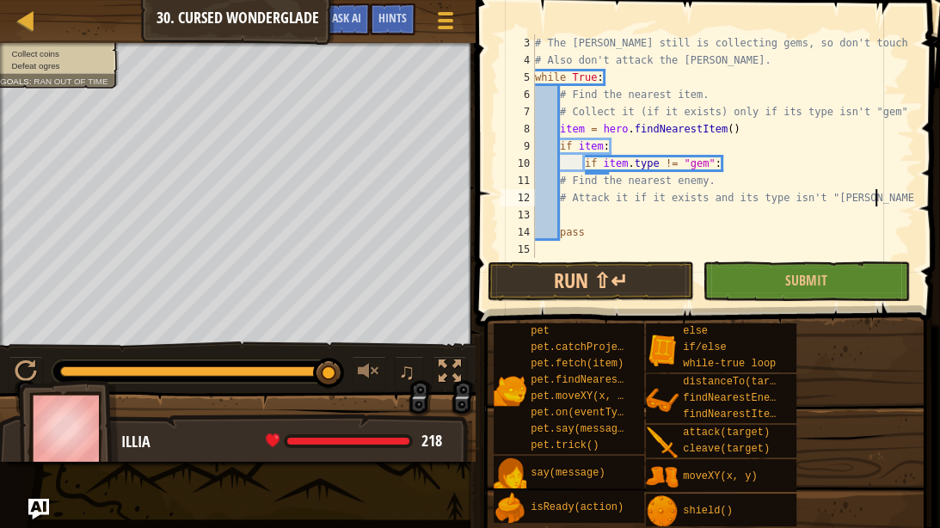
scroll to position [34, 0]
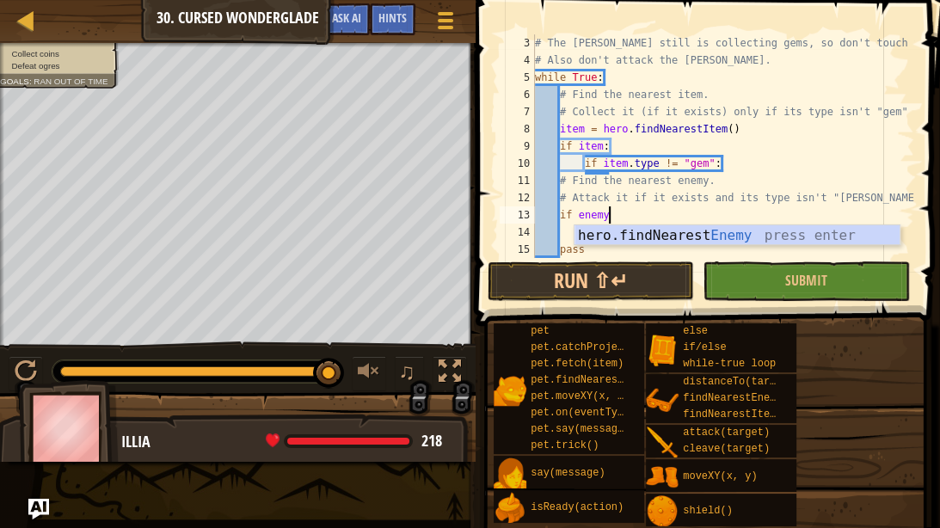
type textarea "if enemy:"
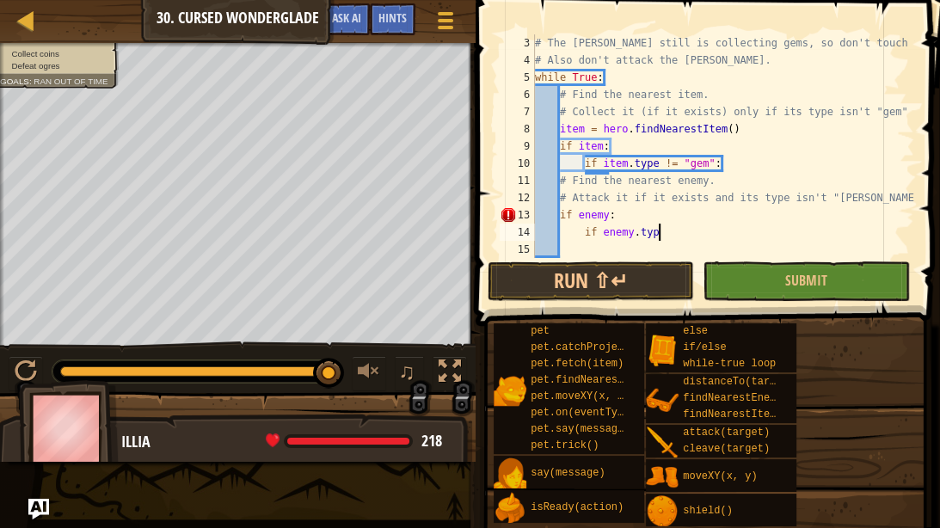
scroll to position [8, 13]
click at [676, 235] on div "# The [PERSON_NAME] still is collecting gems, so don't touch them. # Also don't…" at bounding box center [723, 163] width 383 height 258
type textarea "if enemy.type != "[PERSON_NAME]""
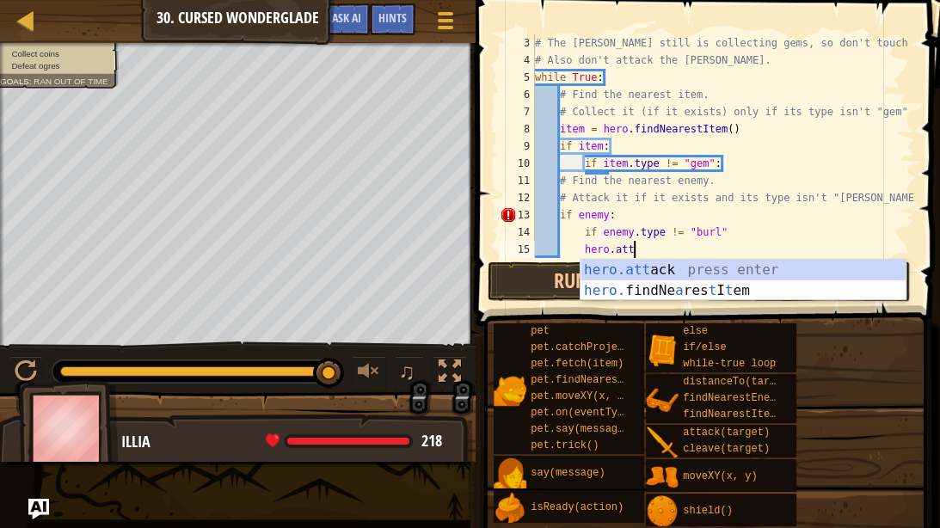
scroll to position [8, 10]
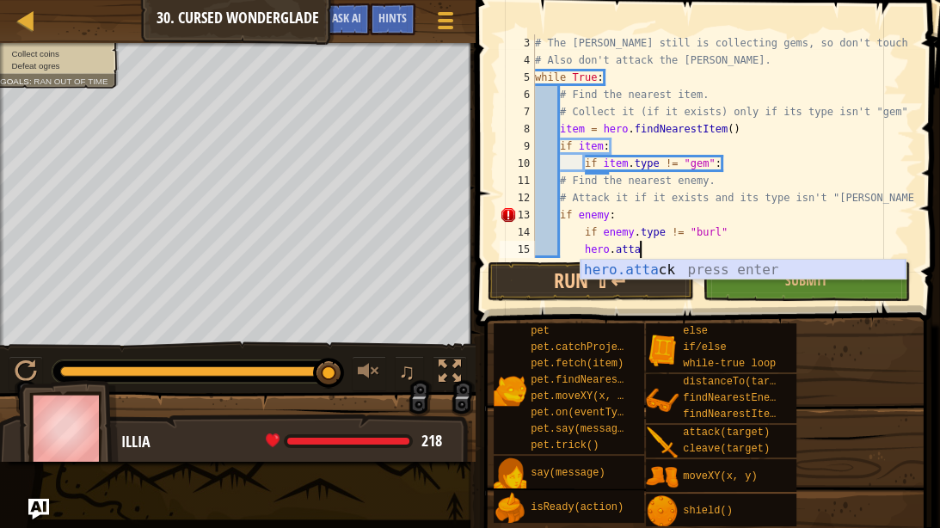
click at [701, 264] on div "hero.[PERSON_NAME] press enter" at bounding box center [743, 291] width 325 height 62
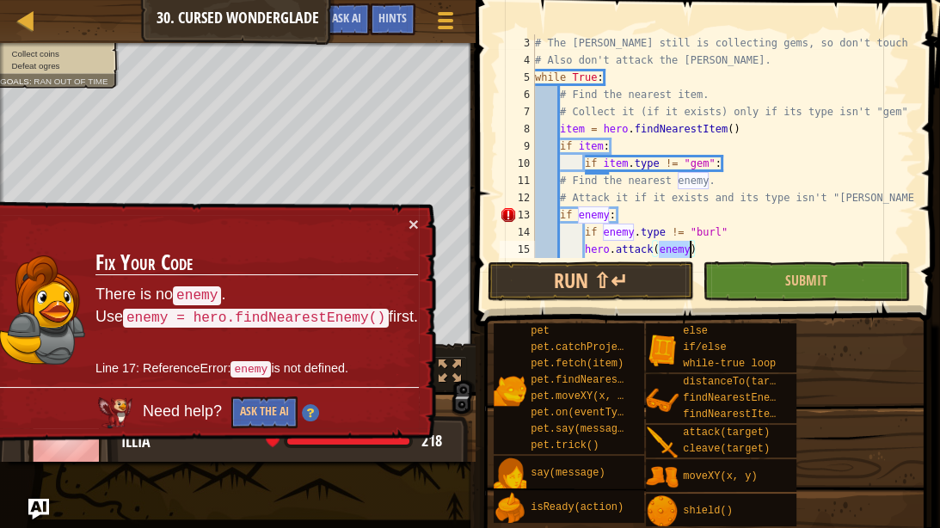
click at [562, 212] on div "# The [PERSON_NAME] still is collecting gems, so don't touch them. # Also don't…" at bounding box center [723, 163] width 383 height 258
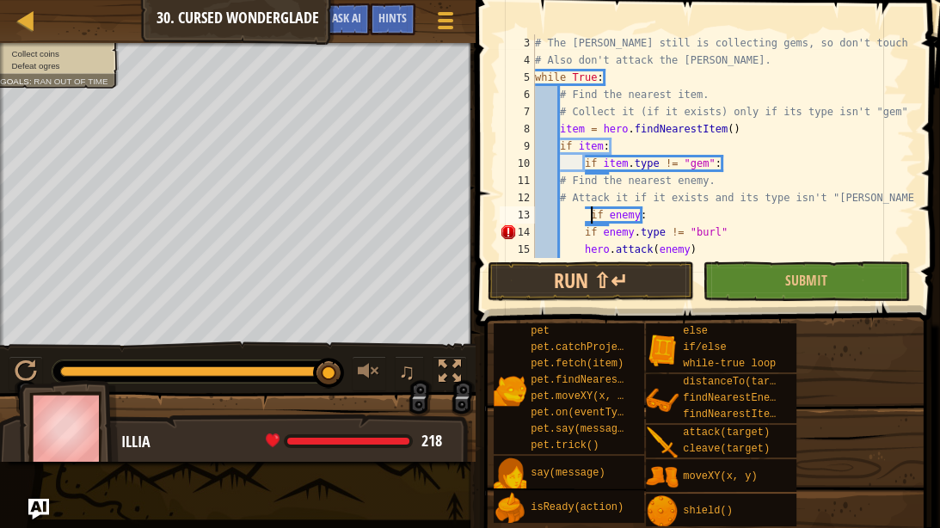
click at [584, 236] on div "# The [PERSON_NAME] still is collecting gems, so don't touch them. # Also don't…" at bounding box center [723, 163] width 383 height 258
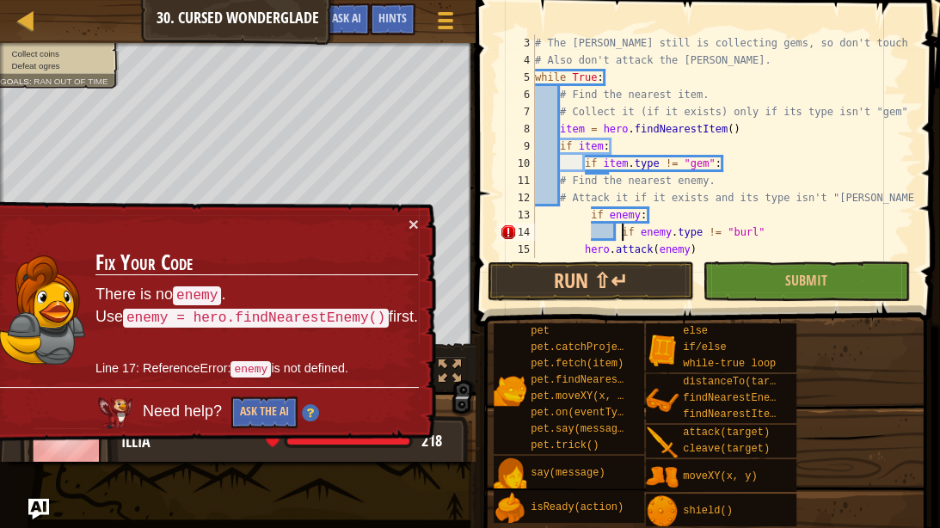
click at [768, 234] on div "# The [PERSON_NAME] still is collecting gems, so don't touch them. # Also don't…" at bounding box center [723, 163] width 383 height 258
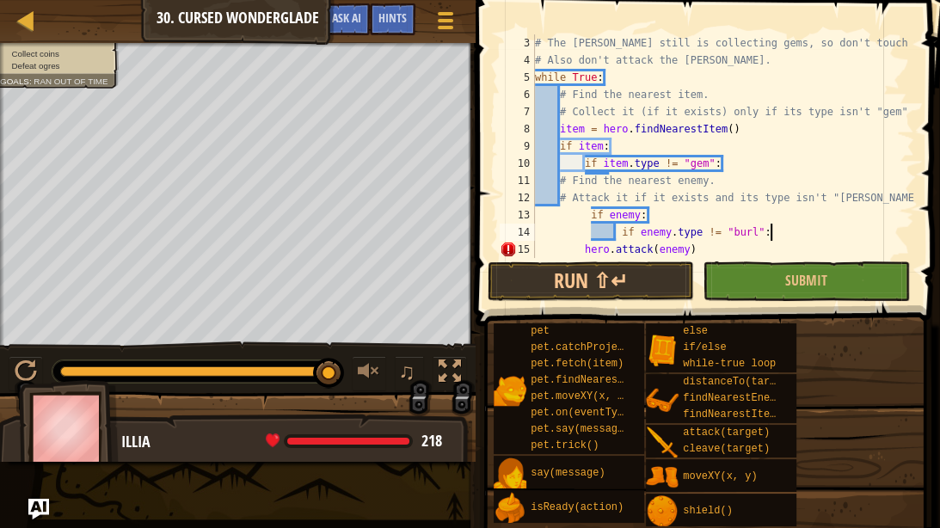
click at [583, 249] on div "# The [PERSON_NAME] still is collecting gems, so don't touch them. # Also don't…" at bounding box center [723, 163] width 383 height 258
click at [587, 250] on div "# The [PERSON_NAME] still is collecting gems, so don't touch them. # Also don't…" at bounding box center [723, 163] width 383 height 258
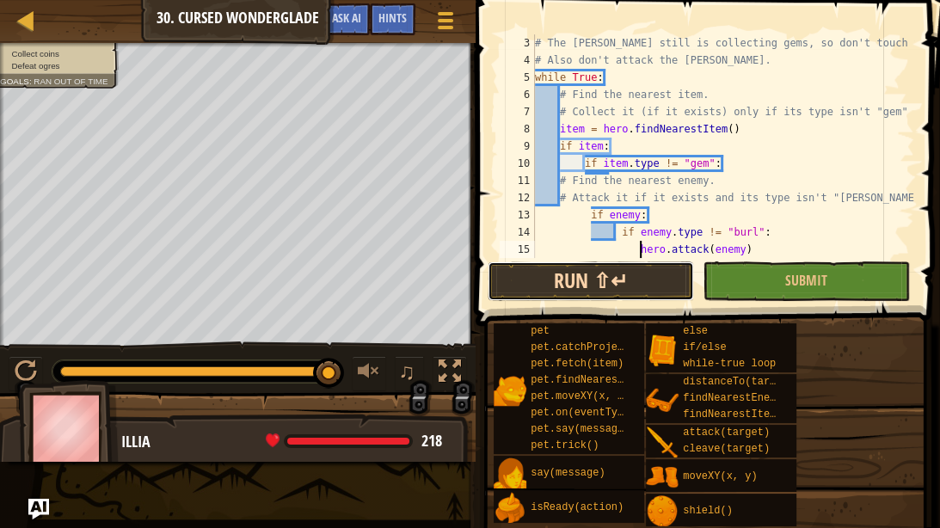
click at [616, 276] on button "Run ⇧↵" at bounding box center [591, 281] width 206 height 40
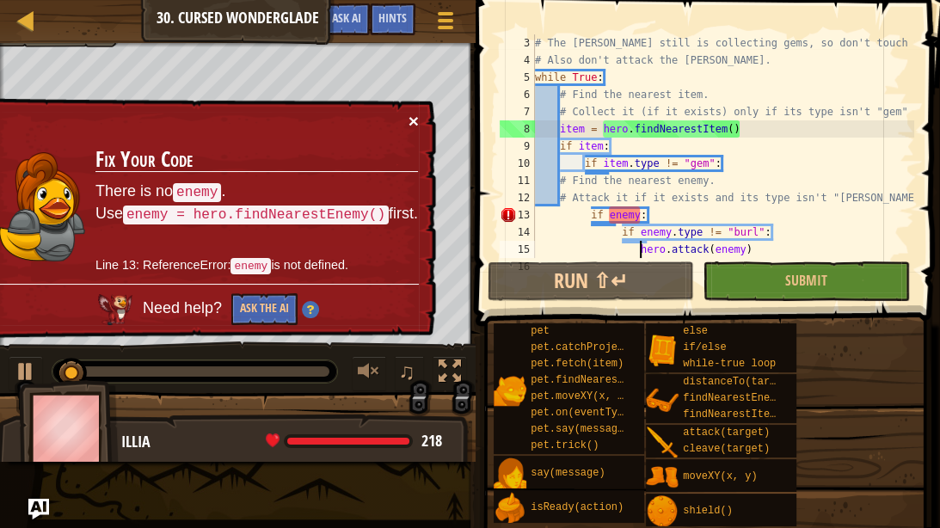
click at [413, 116] on button "×" at bounding box center [414, 123] width 10 height 18
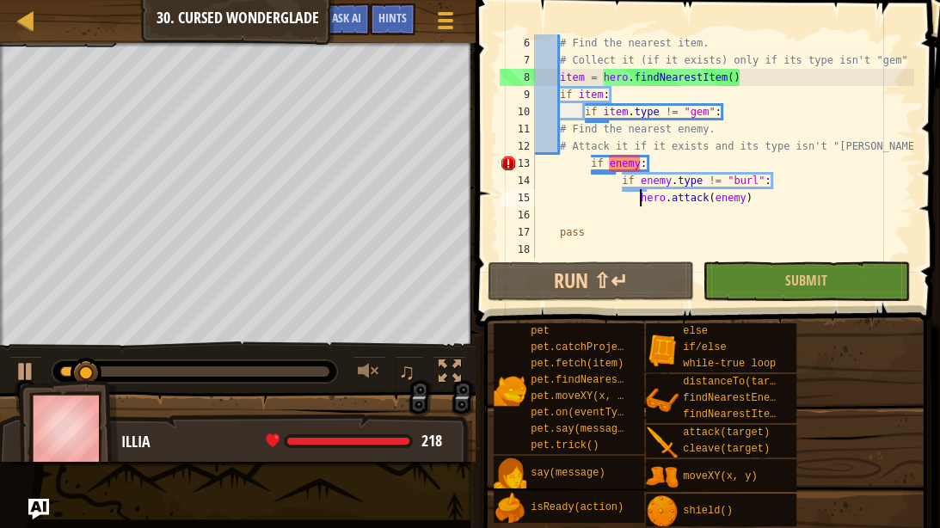
scroll to position [0, 0]
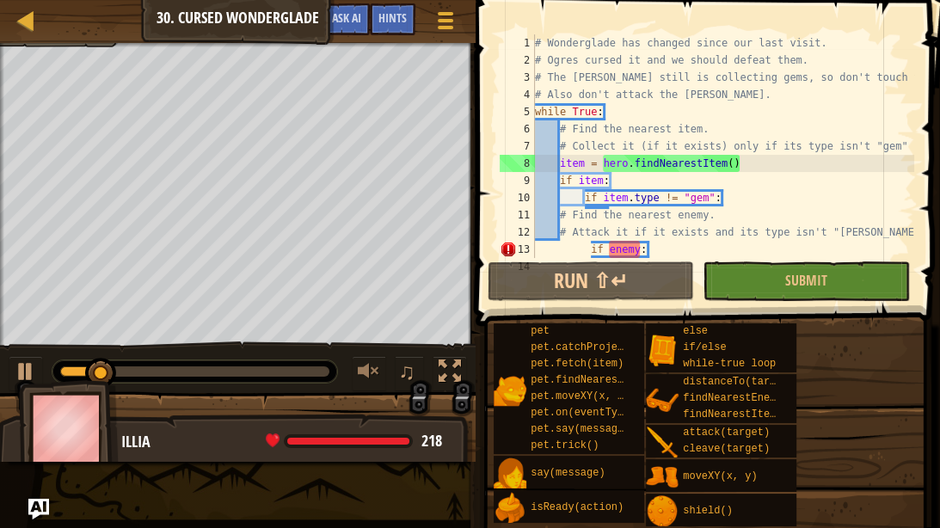
click at [736, 218] on div "# Wonderglade has changed since our last visit. # Ogres cursed it and we should…" at bounding box center [723, 163] width 383 height 258
type textarea "# Find the nearest enemy."
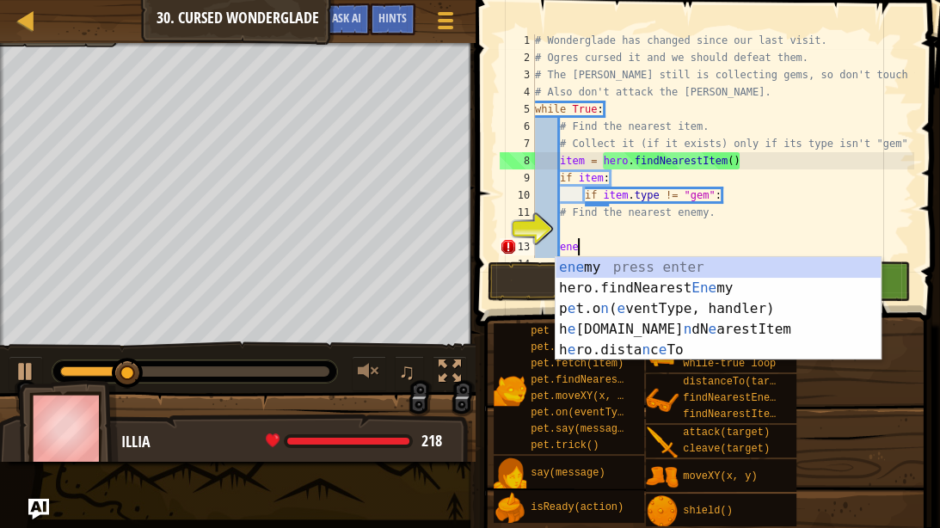
type textarea "e"
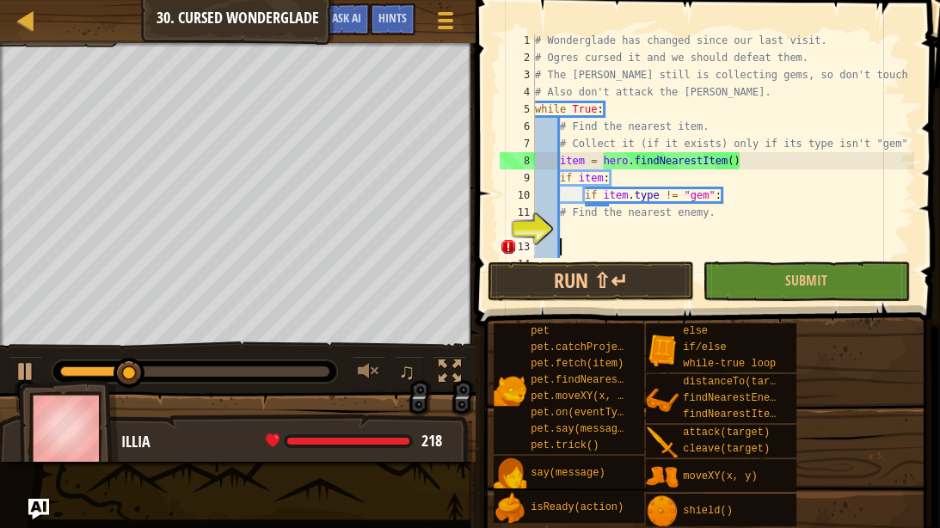
scroll to position [8, 0]
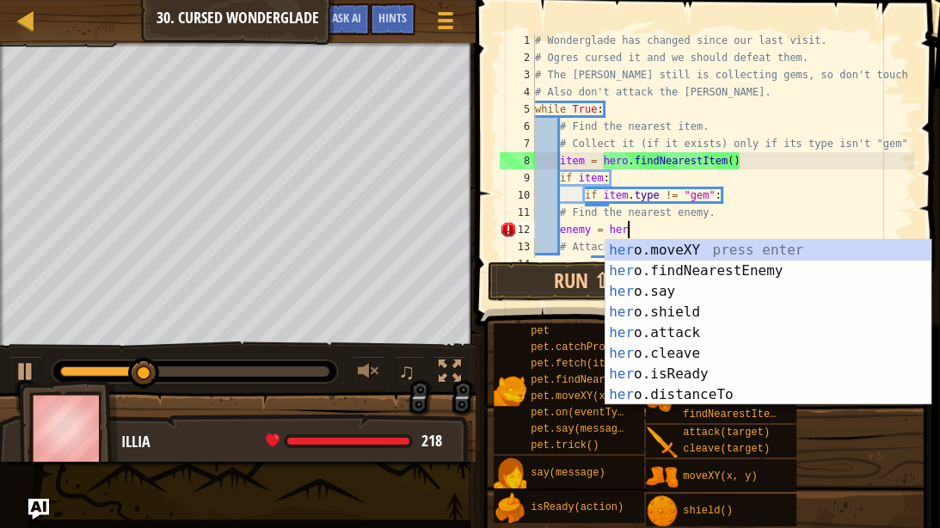
type textarea "enemy = hero"
click at [749, 267] on div "hero .moveXY press enter hero .findNearestEnemy press enter hero .say press ent…" at bounding box center [767, 343] width 325 height 206
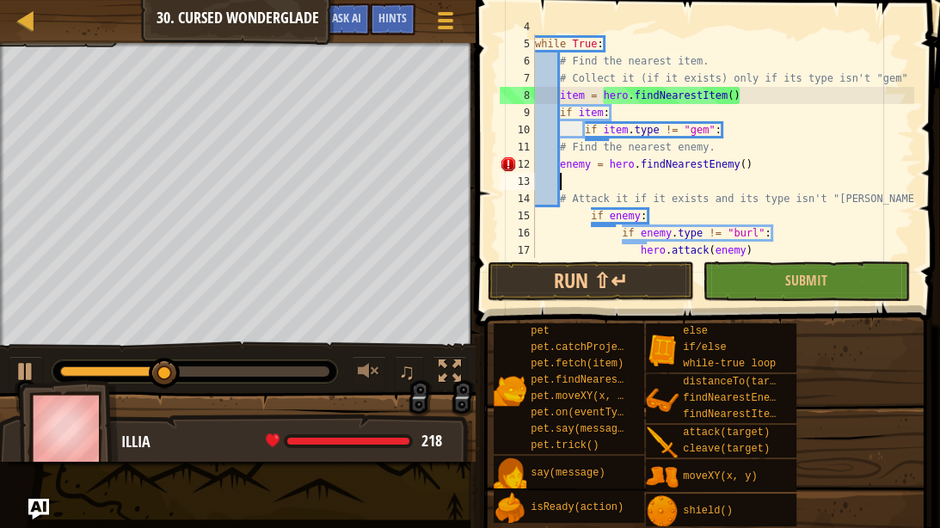
scroll to position [76, 0]
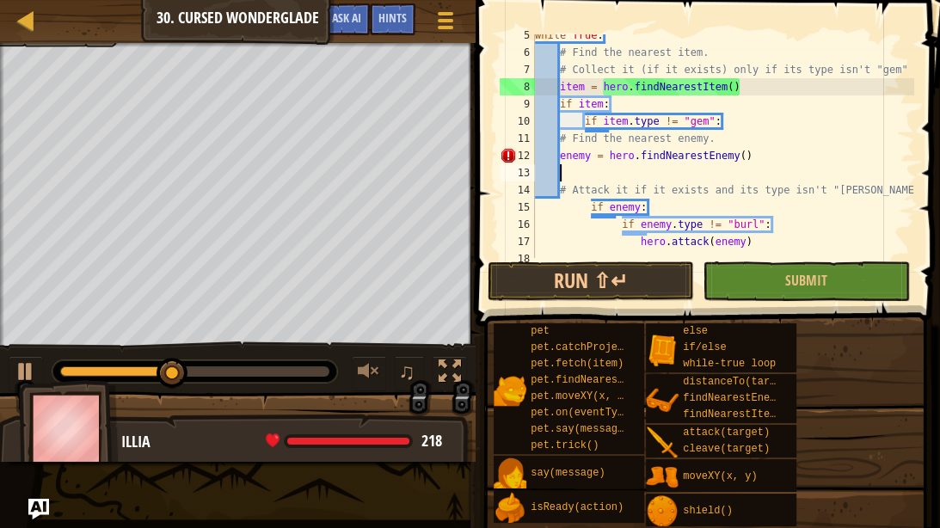
click at [558, 190] on div "while True : # Find the nearest item. # Collect it (if it exists) only if its t…" at bounding box center [723, 156] width 383 height 258
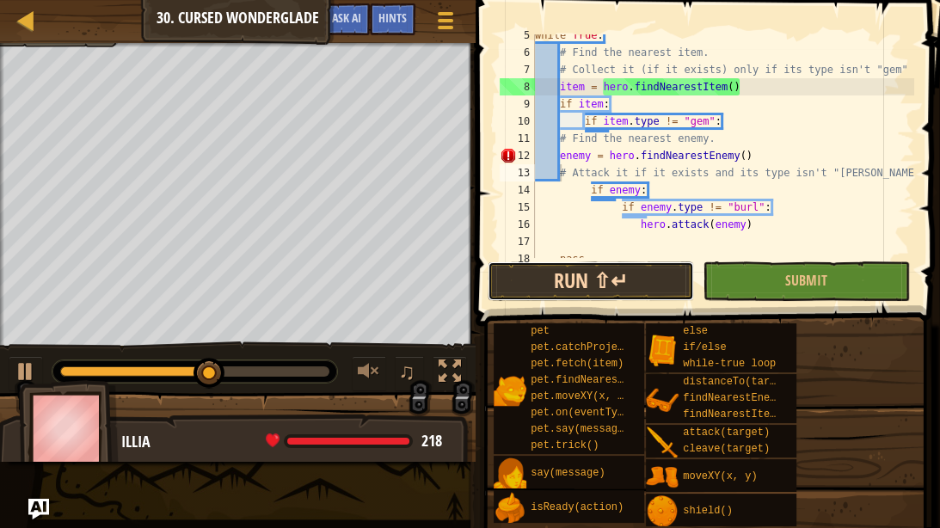
click at [633, 274] on button "Run ⇧↵" at bounding box center [591, 281] width 206 height 40
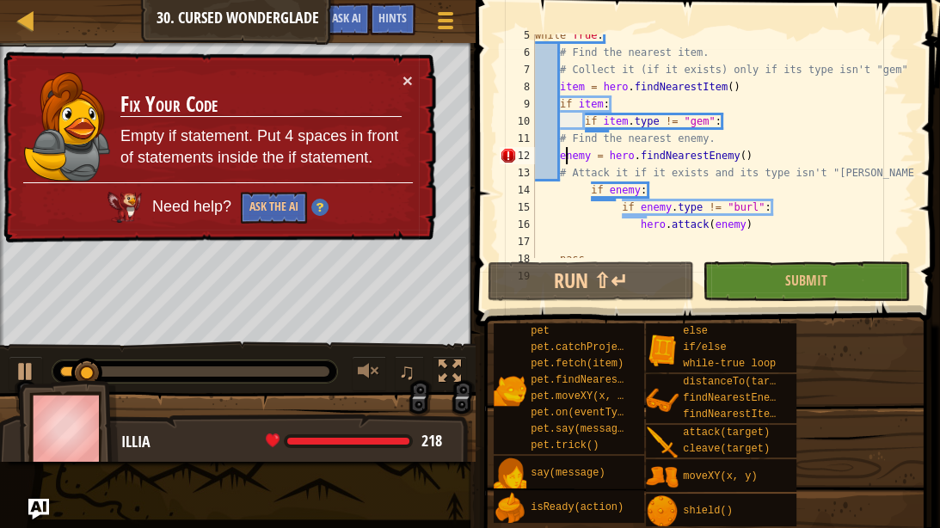
click at [564, 160] on div "while True : # Find the nearest item. # Collect it (if it exists) only if its t…" at bounding box center [723, 156] width 383 height 258
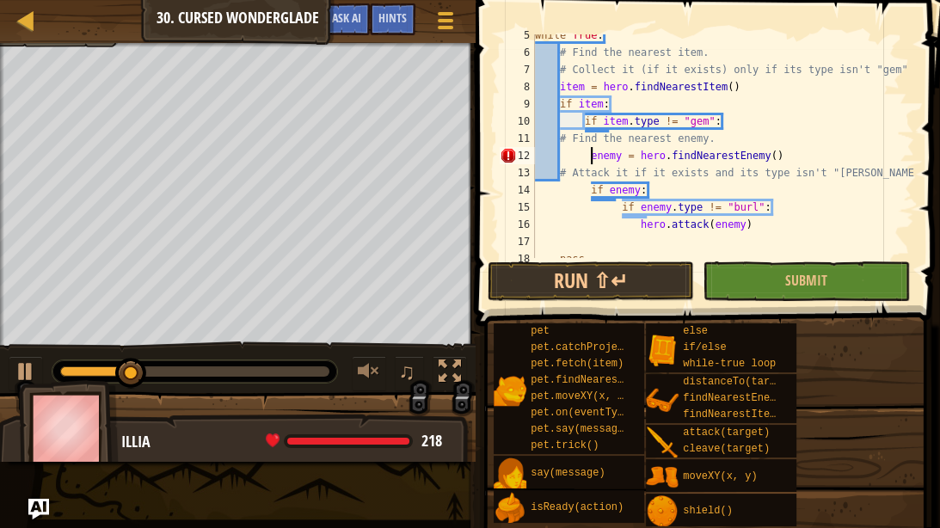
type textarea "enemy = hero.findNearestEnemy()"
click at [741, 289] on button "Submit" at bounding box center [806, 281] width 206 height 40
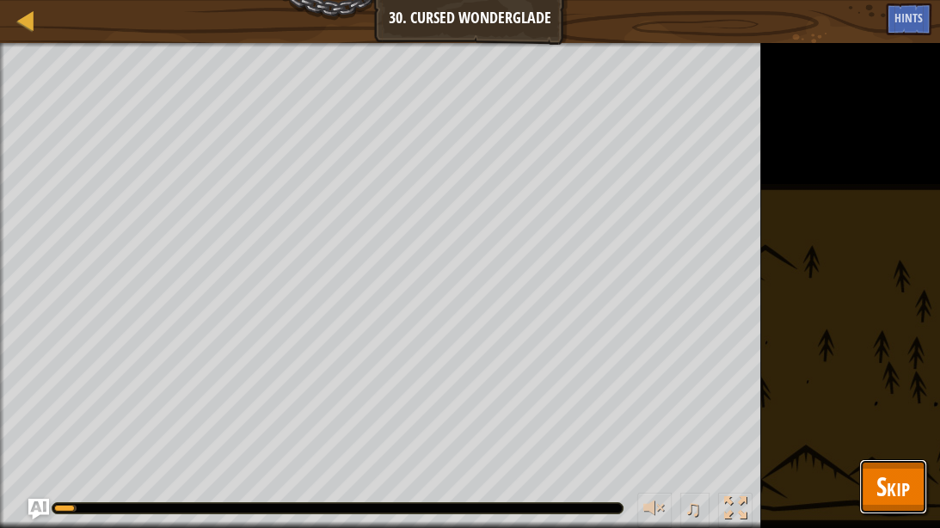
click at [869, 434] on button "Skip" at bounding box center [893, 486] width 68 height 55
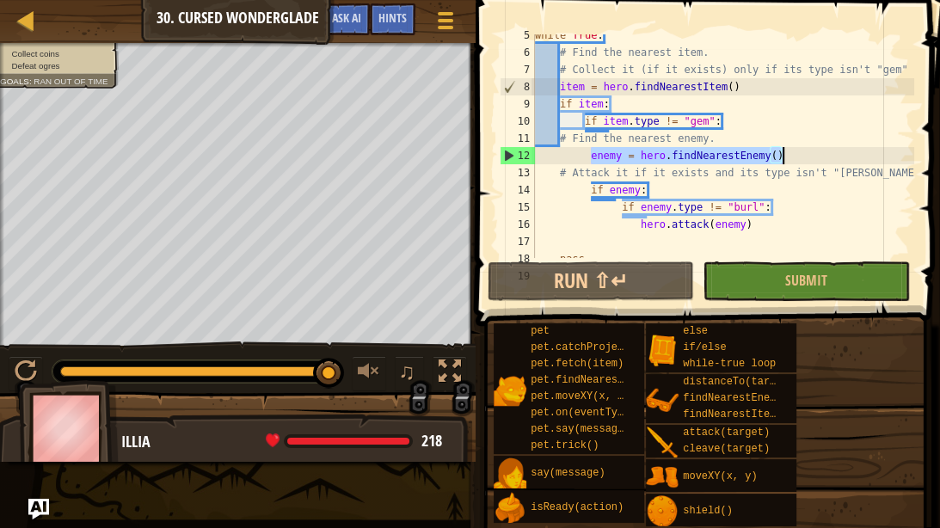
drag, startPoint x: 590, startPoint y: 153, endPoint x: 798, endPoint y: 161, distance: 208.3
click at [798, 161] on div "while True : # Find the nearest item. # Collect it (if it exists) only if its t…" at bounding box center [723, 156] width 383 height 258
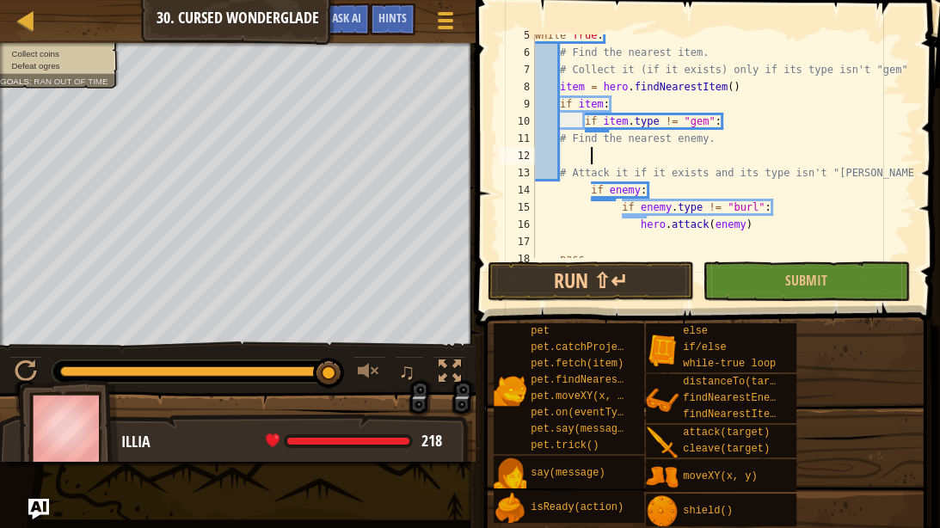
click at [743, 90] on div "while True : # Find the nearest item. # Collect it (if it exists) only if its t…" at bounding box center [723, 156] width 383 height 258
type textarea "item = hero.findNearestItem()"
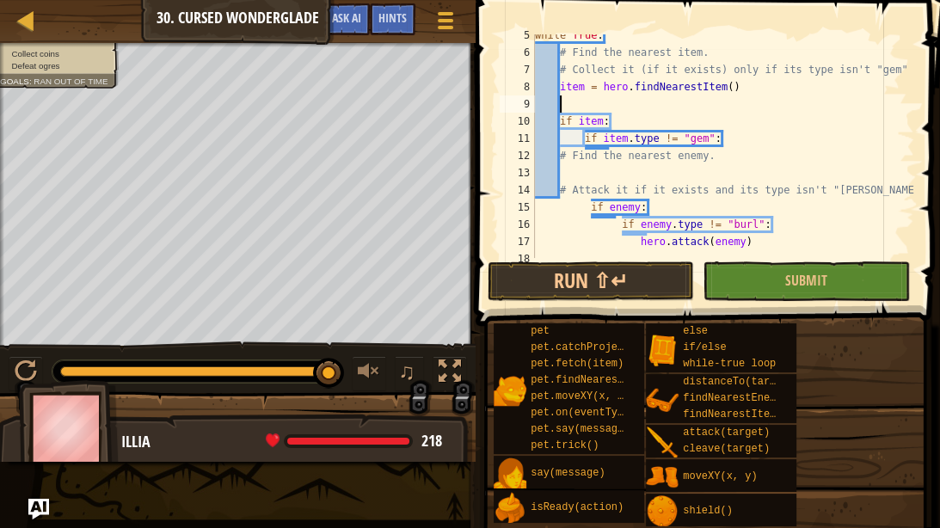
paste textarea "enemy = hero.findNearestEnemy()"
click at [775, 265] on button "Submit" at bounding box center [806, 281] width 206 height 40
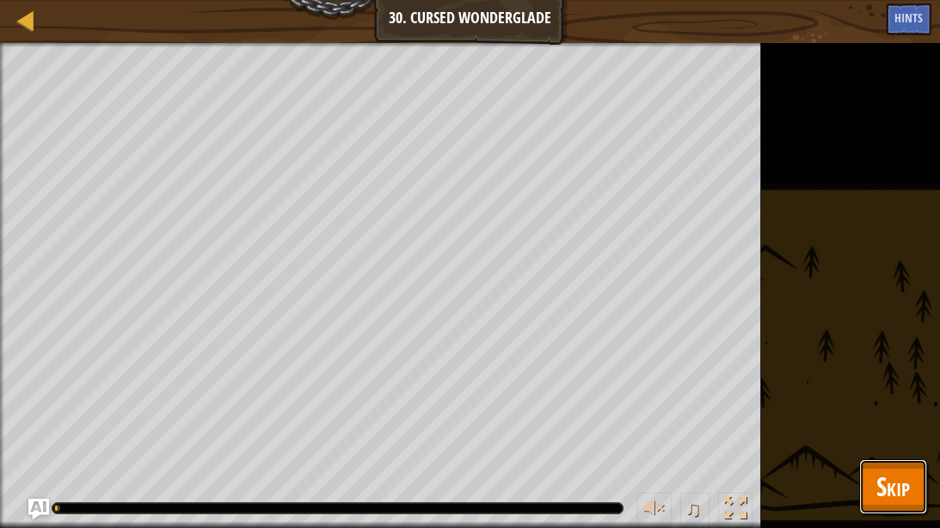
click at [906, 434] on span "Skip" at bounding box center [893, 486] width 34 height 35
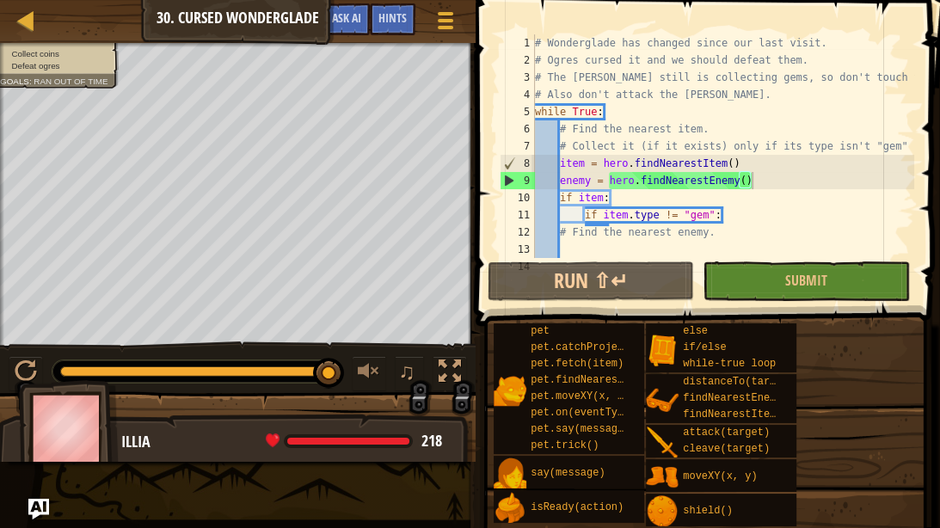
scroll to position [120, 0]
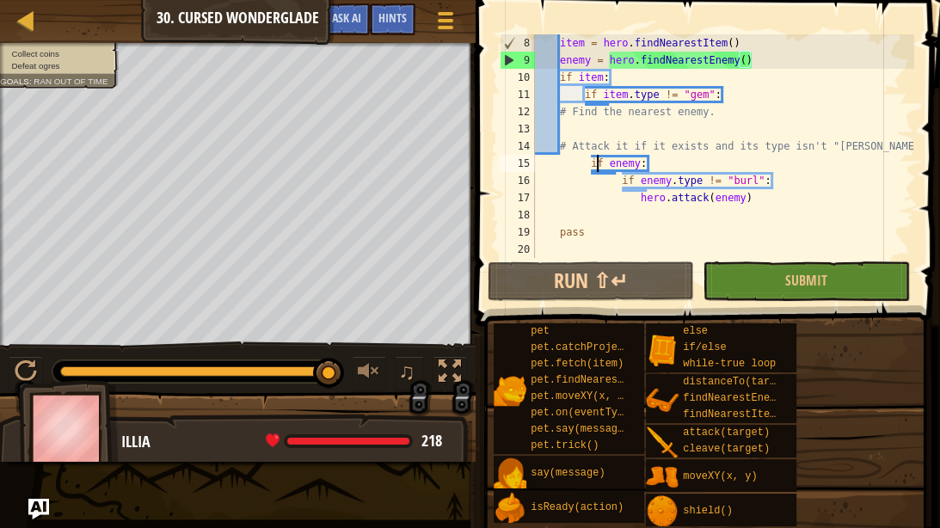
click at [593, 169] on div "item = hero . findNearestItem ( ) enemy = hero . findNearestEnemy ( ) if item :…" at bounding box center [723, 163] width 383 height 258
drag, startPoint x: 754, startPoint y: 66, endPoint x: 559, endPoint y: 64, distance: 195.2
click at [559, 64] on div "item = hero . findNearestItem ( ) enemy = hero . findNearestEnemy ( ) if item :…" at bounding box center [723, 163] width 383 height 258
type textarea "enemy = hero.findNearestEnemy()"
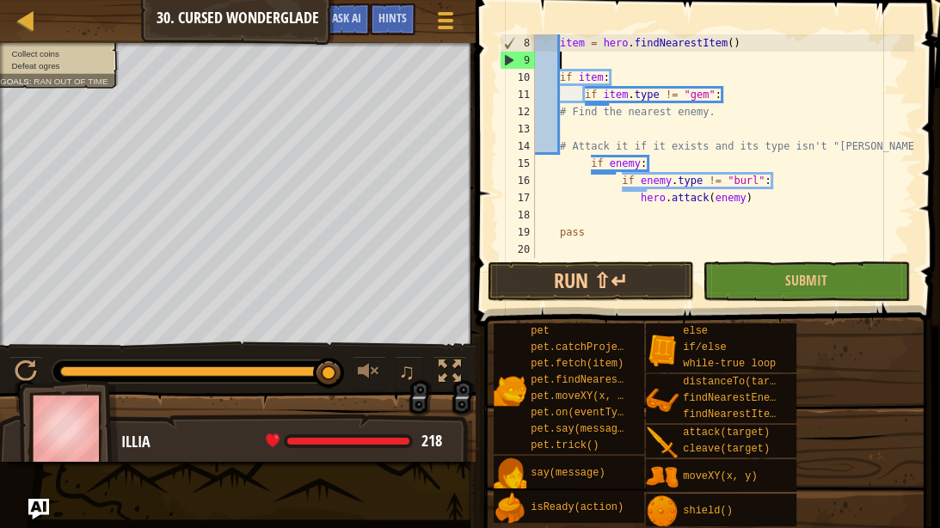
scroll to position [8, 0]
type textarea "item = hero.findNearestItem()"
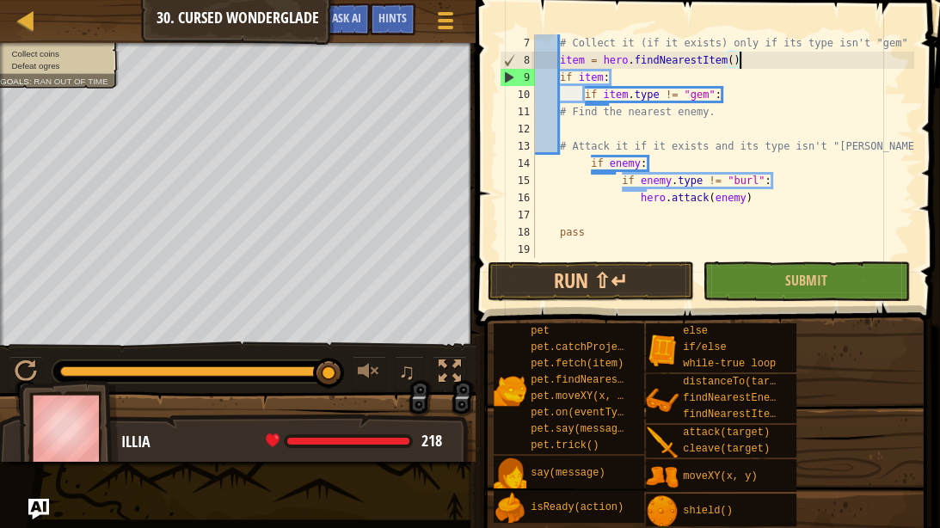
scroll to position [103, 0]
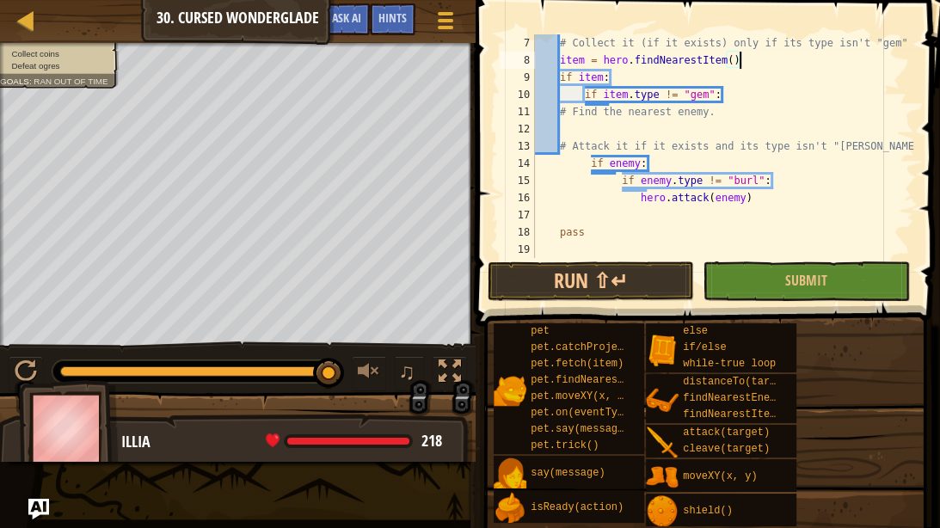
click at [587, 129] on div "# Collect it (if it exists) only if its type isn't "gem" item = hero . findNear…" at bounding box center [723, 163] width 383 height 258
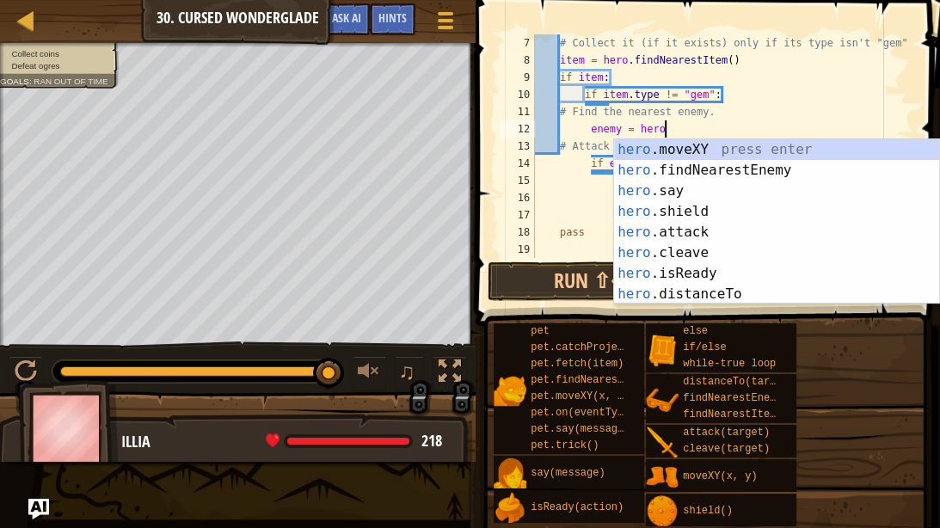
type textarea "enemy = hero."
click at [667, 170] on div "hero. moveXY press enter hero. findNearestEnemy press enter hero. say press ent…" at bounding box center [776, 242] width 325 height 206
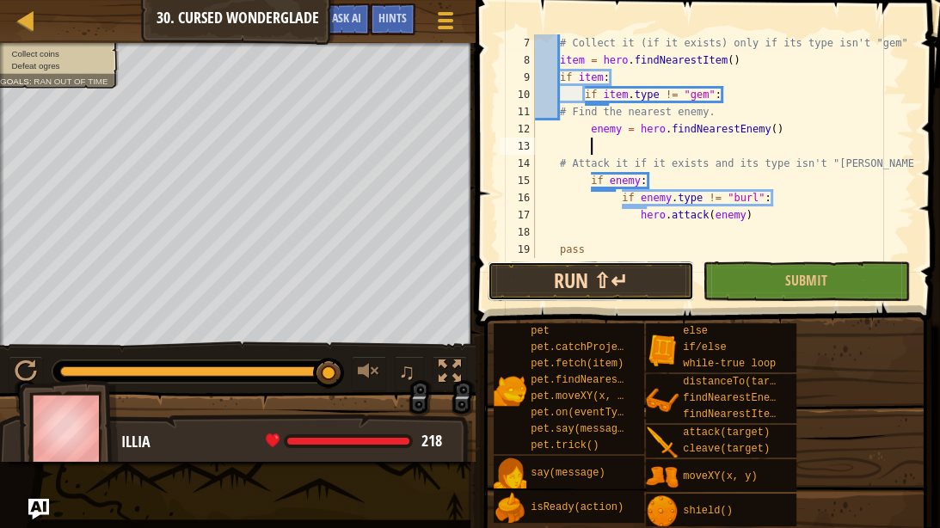
click at [608, 281] on button "Run ⇧↵" at bounding box center [591, 281] width 206 height 40
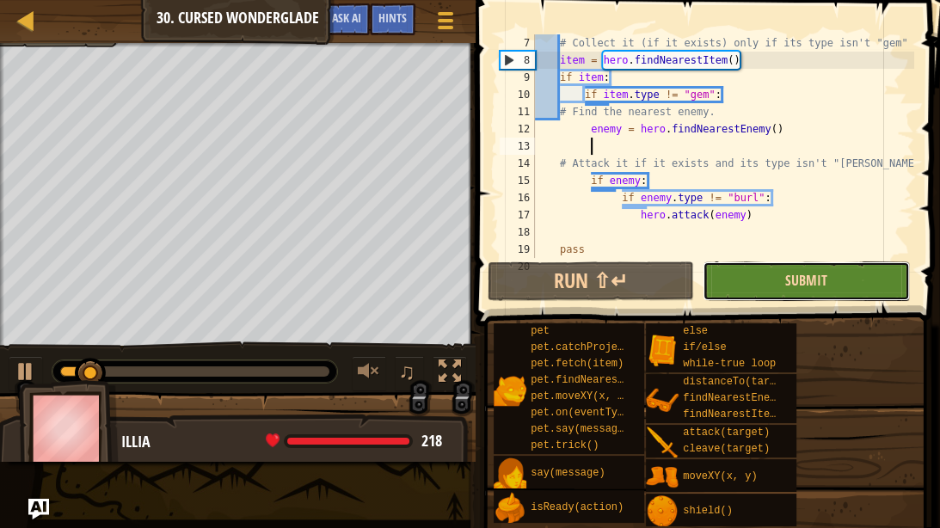
click at [826, 283] on span "Submit" at bounding box center [806, 280] width 42 height 19
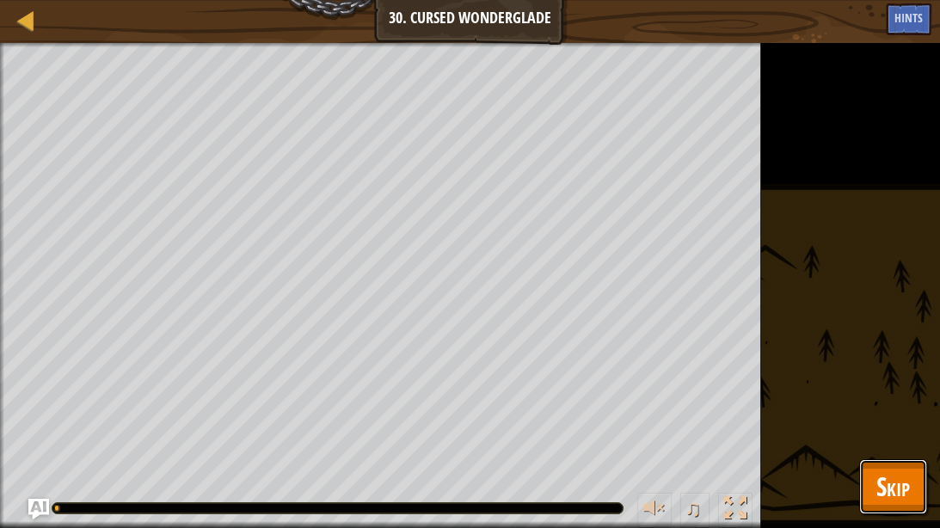
click at [906, 434] on span "Skip" at bounding box center [893, 486] width 34 height 35
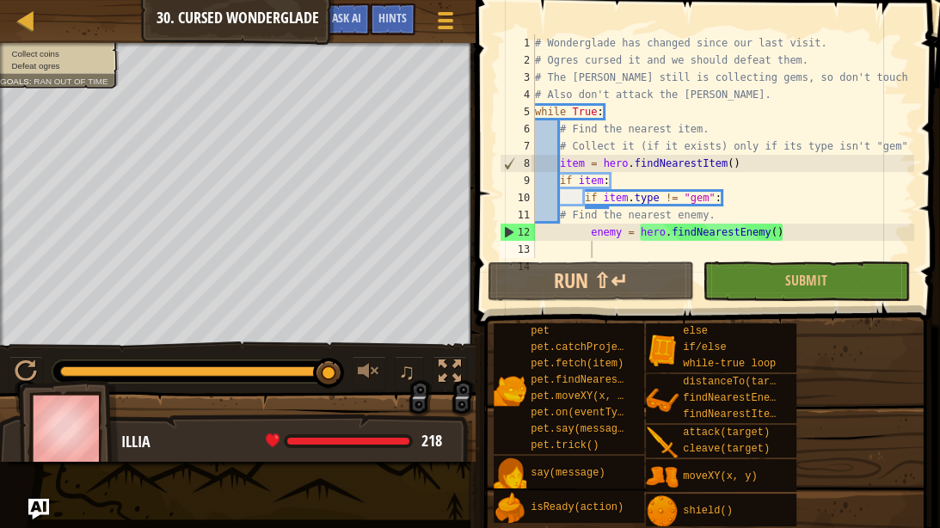
scroll to position [0, 0]
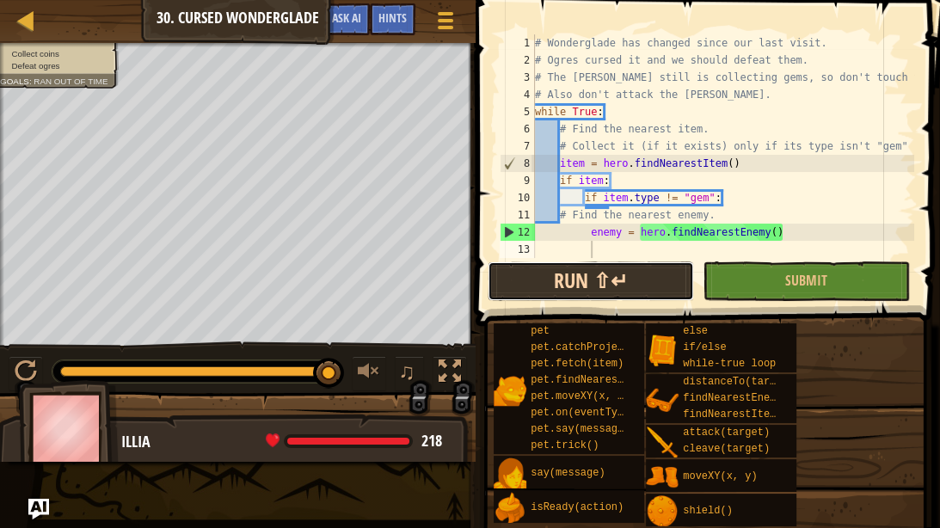
click at [585, 284] on button "Run ⇧↵" at bounding box center [591, 281] width 206 height 40
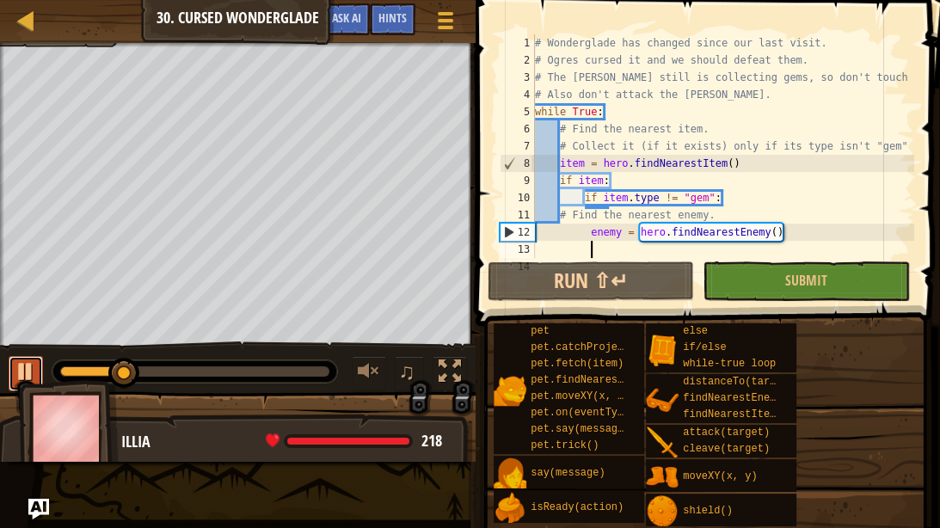
click at [28, 368] on div at bounding box center [26, 371] width 22 height 22
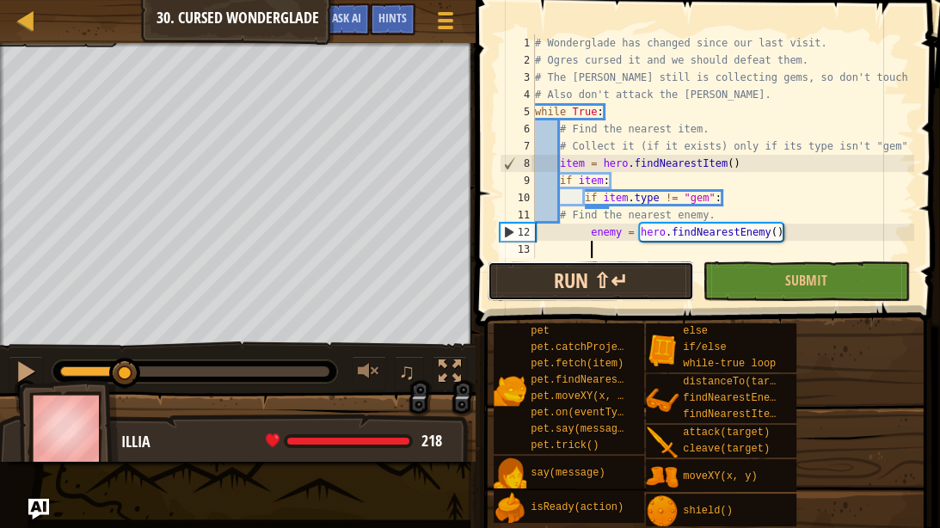
click at [581, 282] on button "Run ⇧↵" at bounding box center [591, 281] width 206 height 40
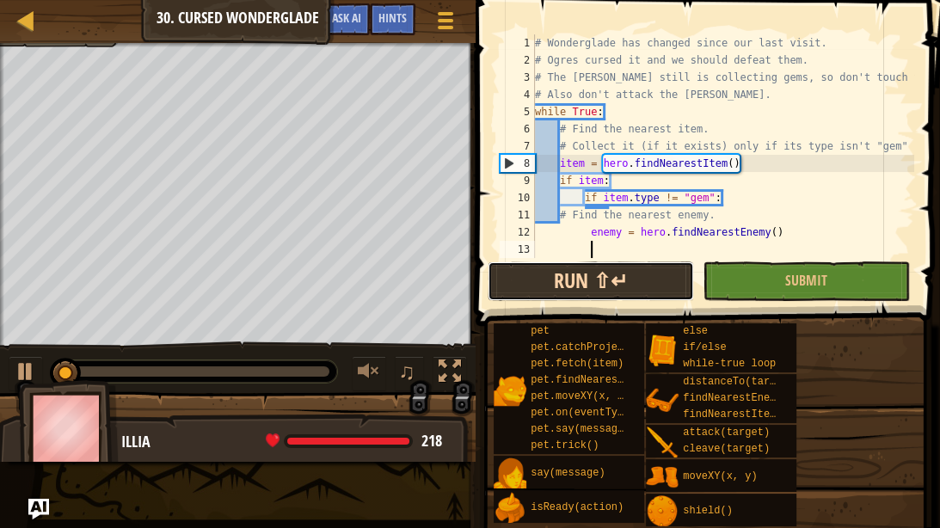
click at [581, 282] on button "Run ⇧↵" at bounding box center [591, 281] width 206 height 40
click at [597, 282] on button "Run ⇧↵" at bounding box center [591, 281] width 206 height 40
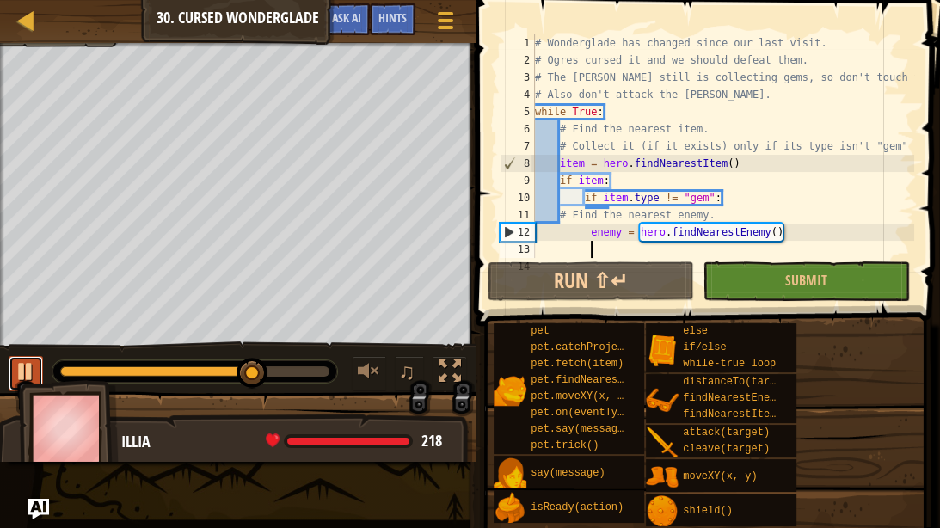
click at [33, 372] on div at bounding box center [26, 371] width 22 height 22
click at [654, 109] on div "# Wonderglade has changed since our last visit. # Ogres cursed it and we should…" at bounding box center [723, 163] width 383 height 258
click at [741, 91] on div "# Wonderglade has changed since our last visit. # Ogres cursed it and we should…" at bounding box center [723, 163] width 383 height 258
click at [623, 148] on div "# Wonderglade has changed since our last visit. # Ogres cursed it and we should…" at bounding box center [723, 163] width 383 height 258
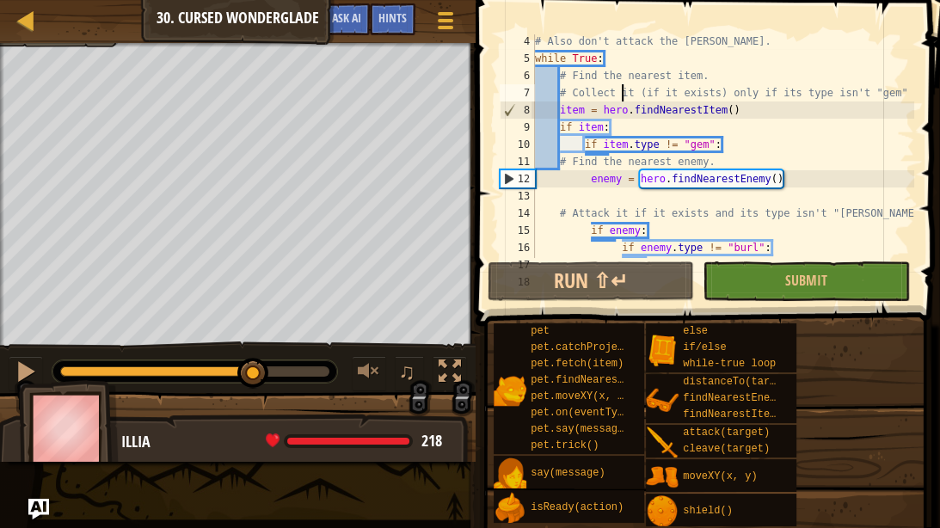
scroll to position [62, 0]
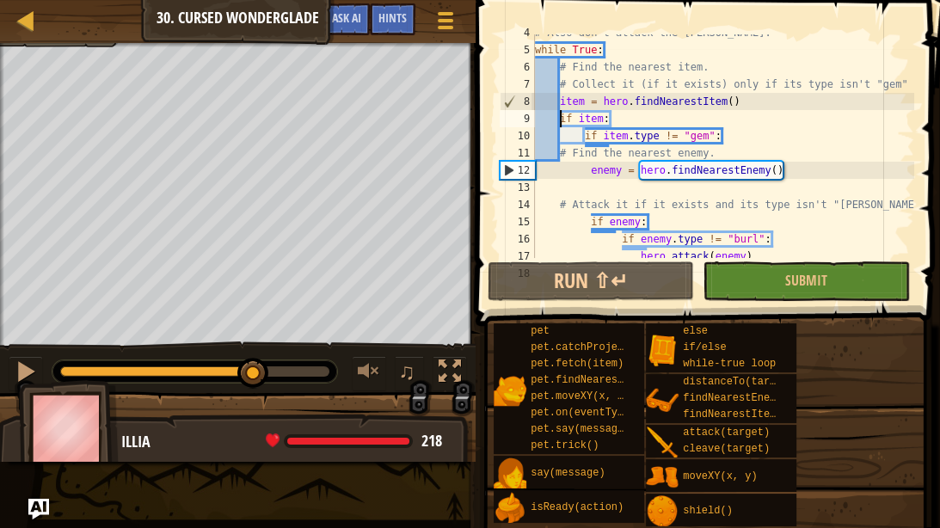
click at [561, 115] on div "# Also don't attack the [PERSON_NAME]. while True : # Find the nearest item. # …" at bounding box center [723, 153] width 383 height 258
click at [564, 116] on div "# Also don't attack the [PERSON_NAME]. while True : # Find the nearest item. # …" at bounding box center [723, 153] width 383 height 258
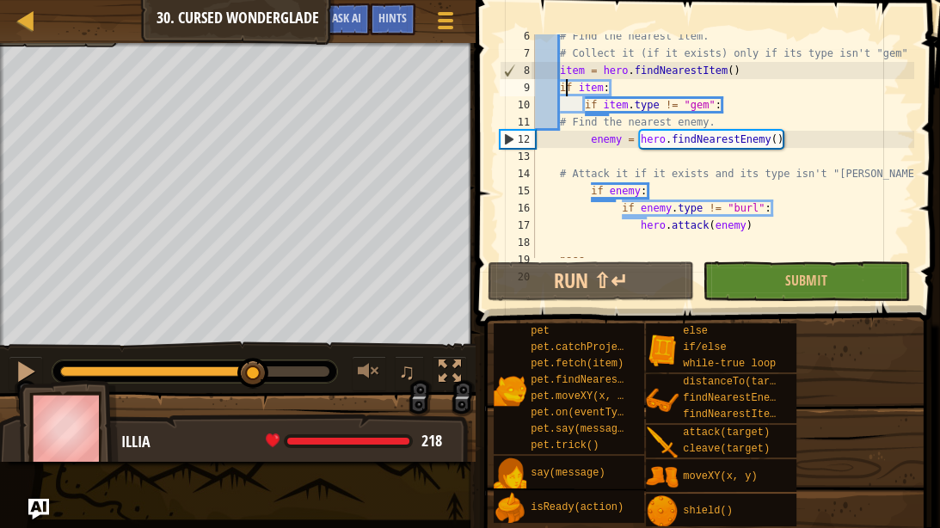
scroll to position [120, 0]
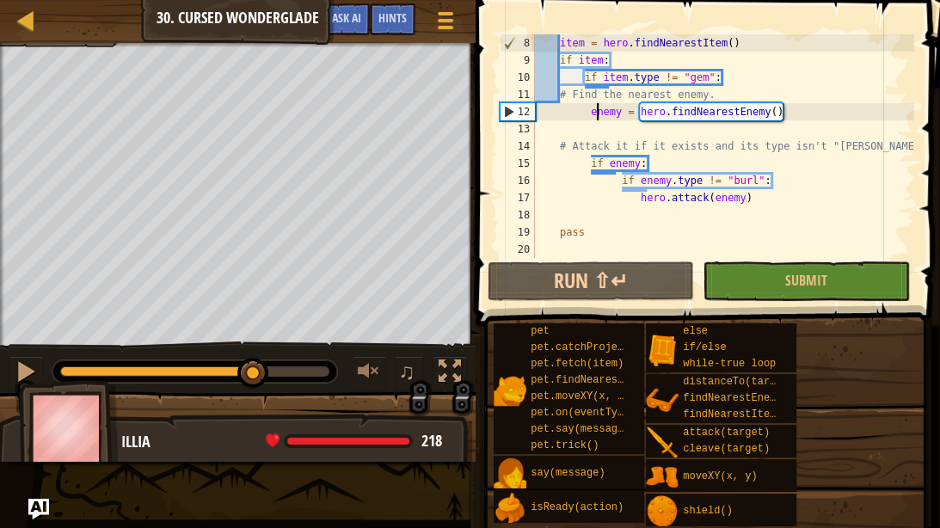
click at [593, 115] on div "item = hero . findNearestItem ( ) if item : if item . type != "gem" : # Find th…" at bounding box center [723, 163] width 383 height 258
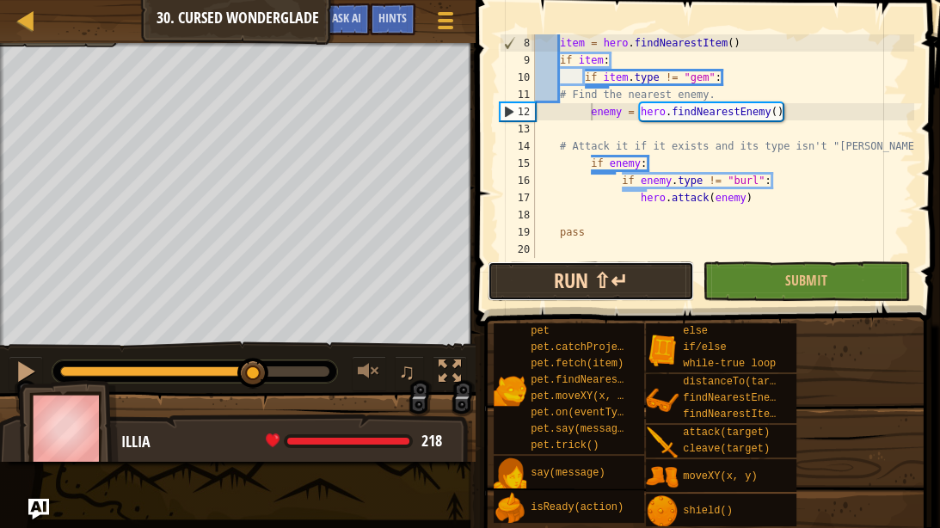
click at [624, 276] on button "Run ⇧↵" at bounding box center [591, 281] width 206 height 40
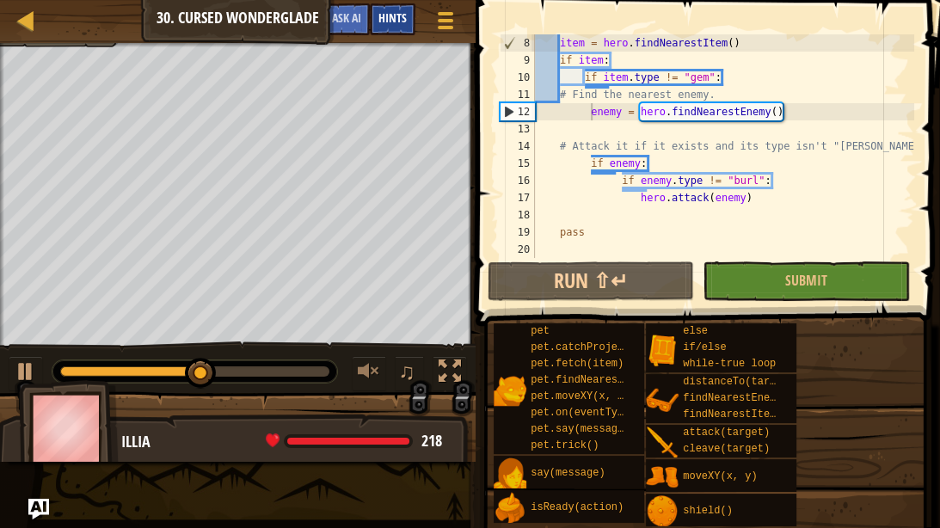
click at [400, 17] on span "Hints" at bounding box center [392, 17] width 28 height 16
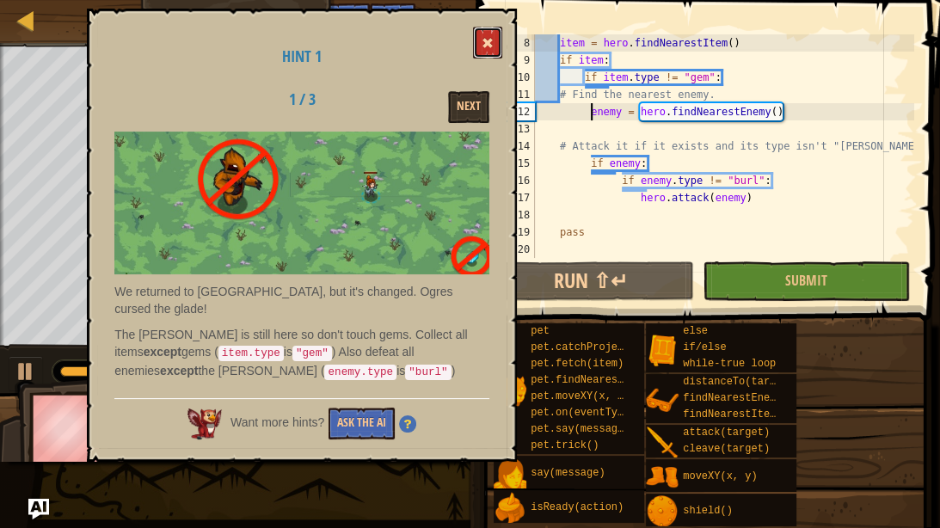
click at [489, 46] on span at bounding box center [488, 43] width 12 height 12
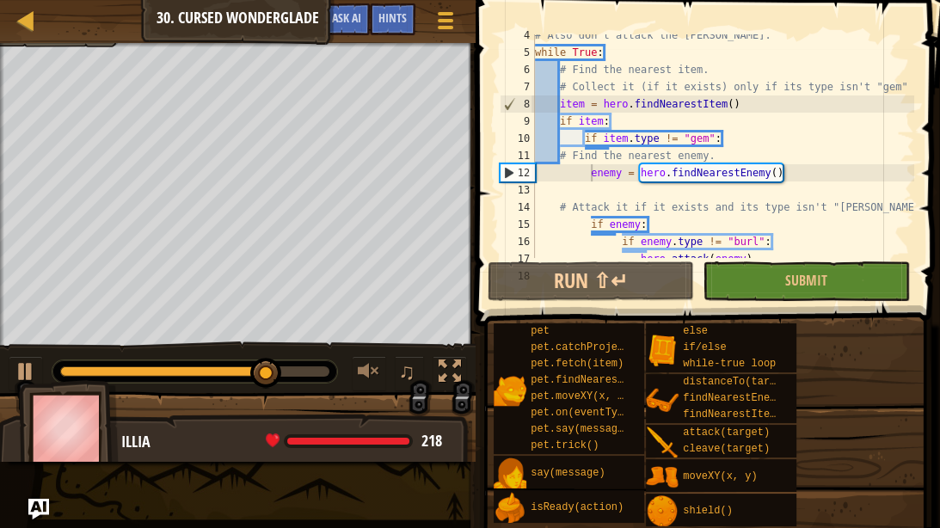
scroll to position [58, 0]
type textarea "if item.type != "gem":"
click at [726, 140] on div "# Also don't attack the [PERSON_NAME]. while True : # Find the nearest item. # …" at bounding box center [723, 156] width 383 height 258
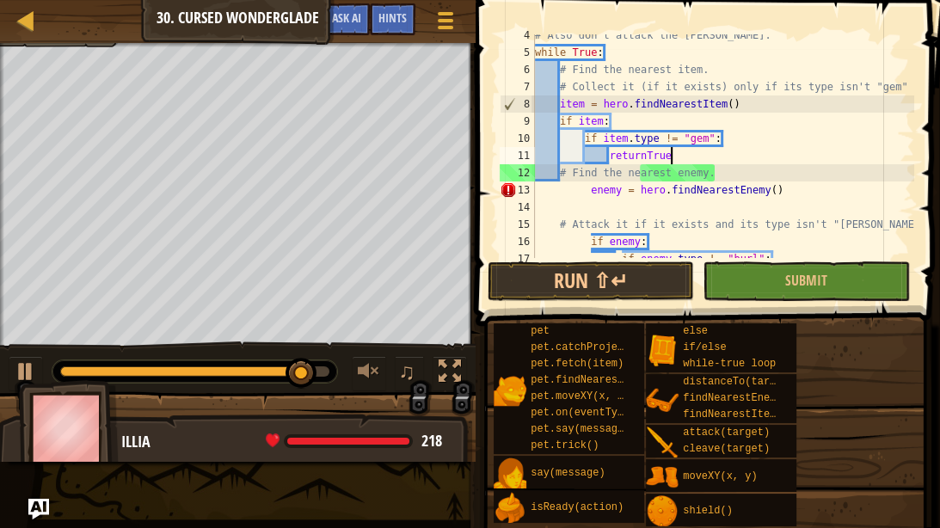
scroll to position [8, 14]
click at [660, 175] on div "# Also don't attack the [PERSON_NAME]. while True : # Find the nearest item. # …" at bounding box center [723, 156] width 383 height 258
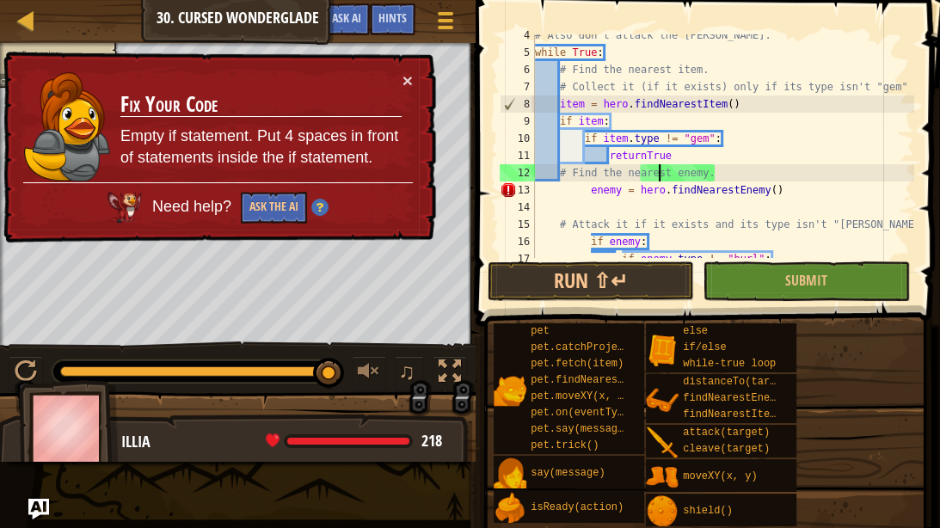
click at [675, 156] on div "# Also don't attack the [PERSON_NAME]. while True : # Find the nearest item. # …" at bounding box center [723, 156] width 383 height 258
click at [673, 176] on div "# Also don't attack the [PERSON_NAME]. while True : # Find the nearest item. # …" at bounding box center [723, 156] width 383 height 258
click at [347, 11] on span "Ask AI" at bounding box center [346, 17] width 29 height 16
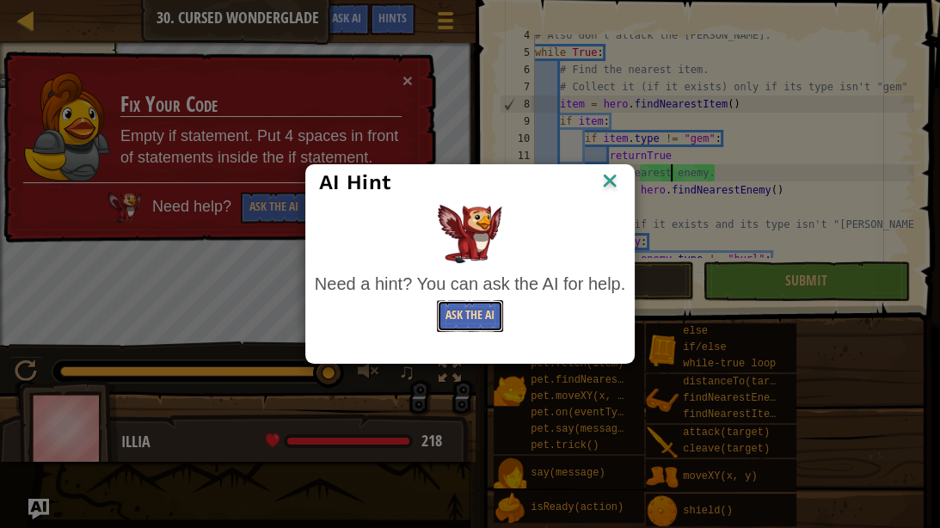
click at [469, 319] on button "Ask the AI" at bounding box center [470, 316] width 66 height 32
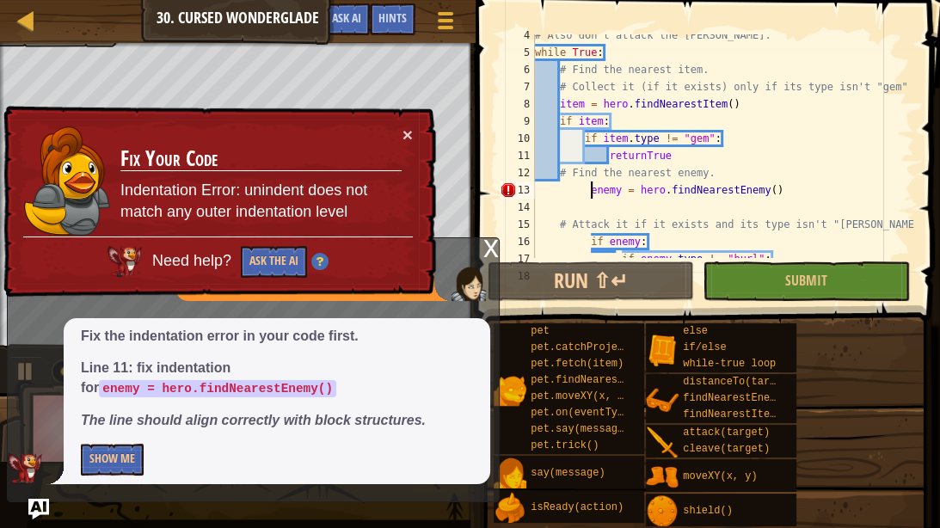
click at [592, 194] on div "# Also don't attack the [PERSON_NAME]. while True : # Find the nearest item. # …" at bounding box center [723, 156] width 383 height 258
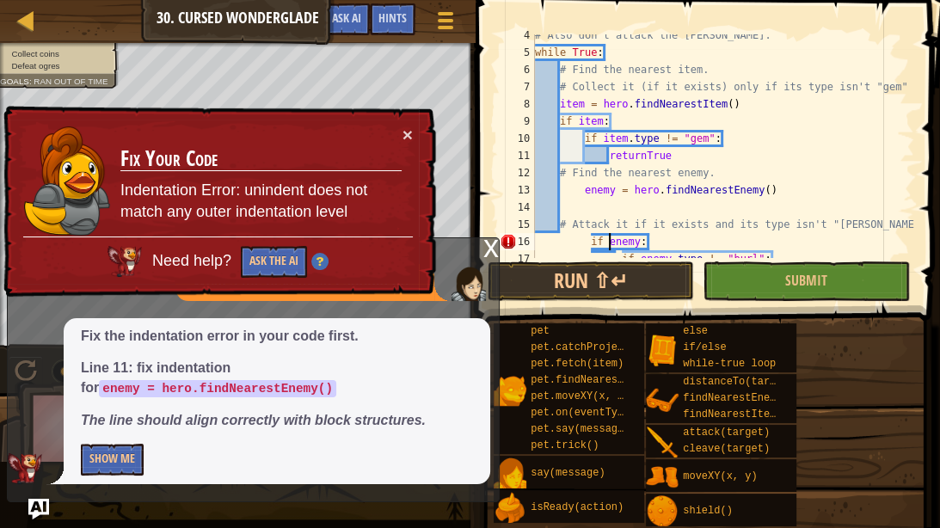
click at [611, 243] on div "# Also don't attack the [PERSON_NAME]. while True : # Find the nearest item. # …" at bounding box center [723, 156] width 383 height 258
click at [592, 245] on div "# Also don't attack the [PERSON_NAME]. while True : # Find the nearest item. # …" at bounding box center [723, 156] width 383 height 258
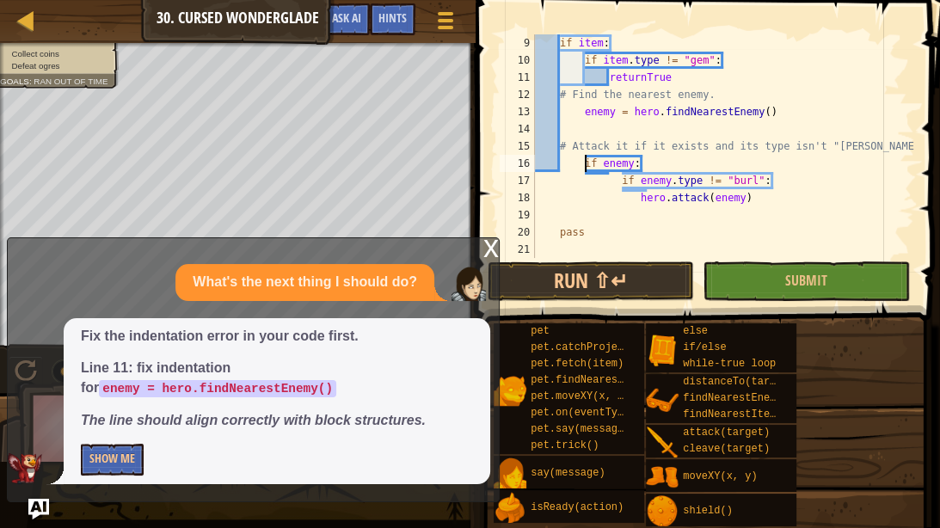
scroll to position [138, 0]
click at [621, 181] on div "if item : if item . type != "gem" : returnTrue # Find the nearest enemy. enemy …" at bounding box center [723, 163] width 383 height 258
click at [642, 200] on div "if item : if item . type != "gem" : returnTrue # Find the nearest enemy. enemy …" at bounding box center [723, 163] width 383 height 258
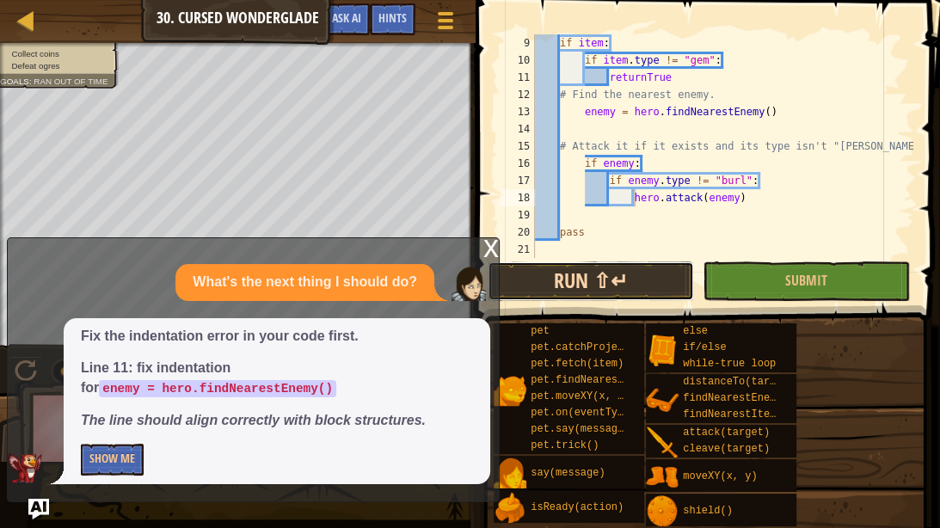
click at [603, 285] on button "Run ⇧↵" at bounding box center [591, 281] width 206 height 40
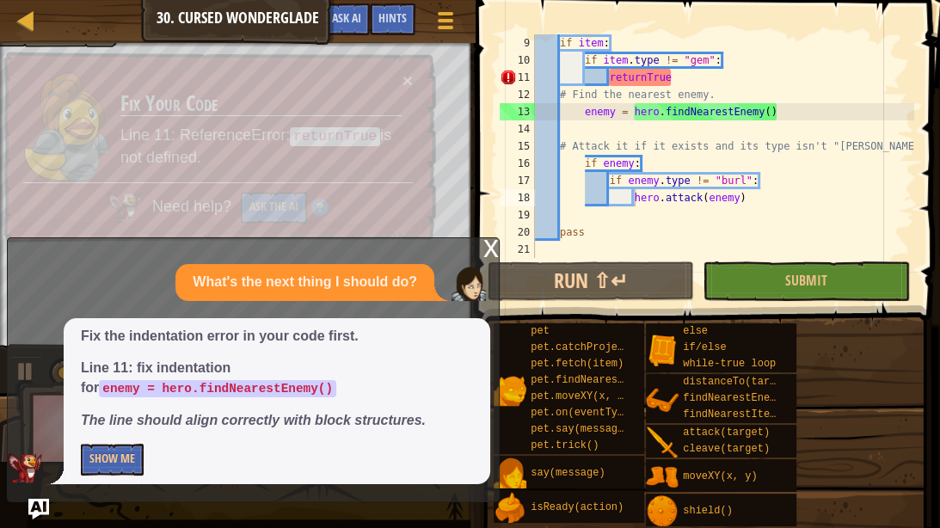
click at [491, 250] on div "x" at bounding box center [490, 246] width 15 height 17
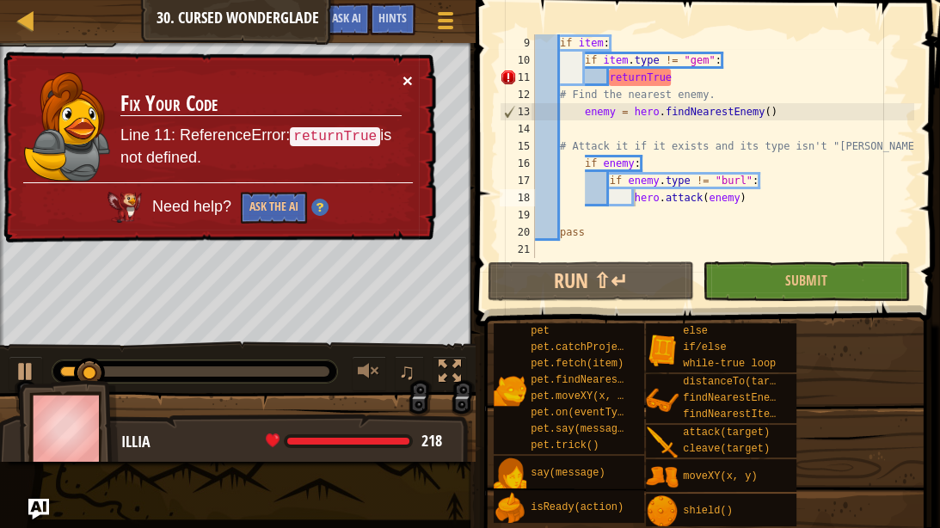
click at [406, 83] on button "×" at bounding box center [408, 81] width 10 height 18
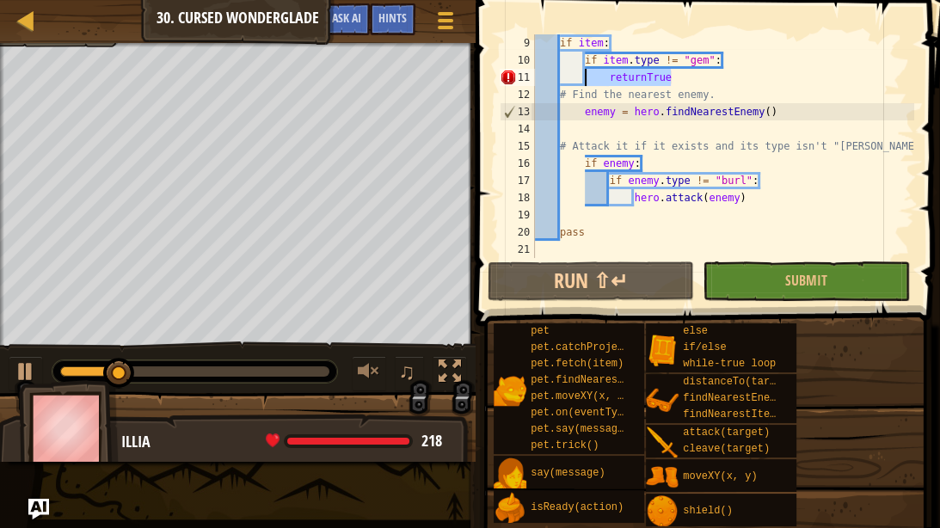
drag, startPoint x: 703, startPoint y: 71, endPoint x: 581, endPoint y: 83, distance: 121.9
click at [581, 83] on div "if item : if item . type != "gem" : returnTrue # Find the nearest enemy. enemy …" at bounding box center [723, 163] width 383 height 258
type textarea "returnTrue"
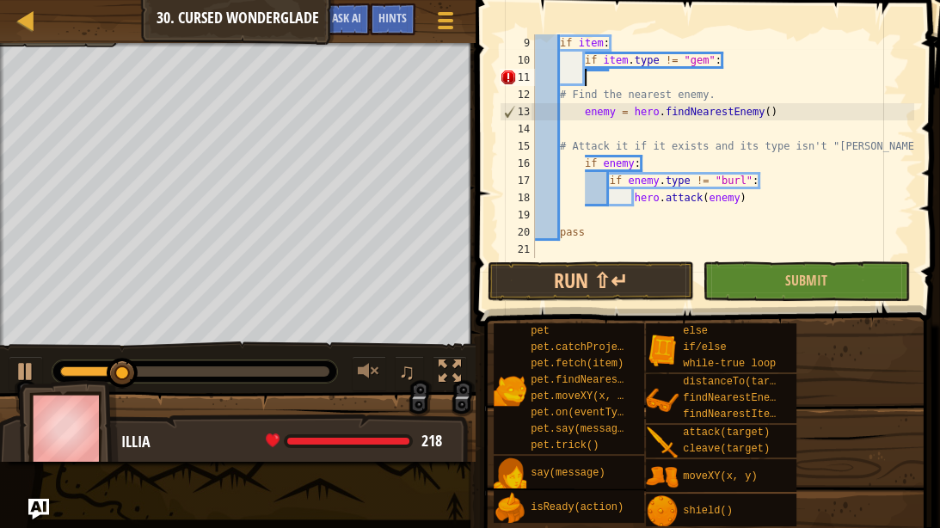
scroll to position [8, 3]
click at [648, 117] on div "if item : if item . type != "gem" : # Find the nearest enemy. enemy = hero . fi…" at bounding box center [723, 163] width 383 height 258
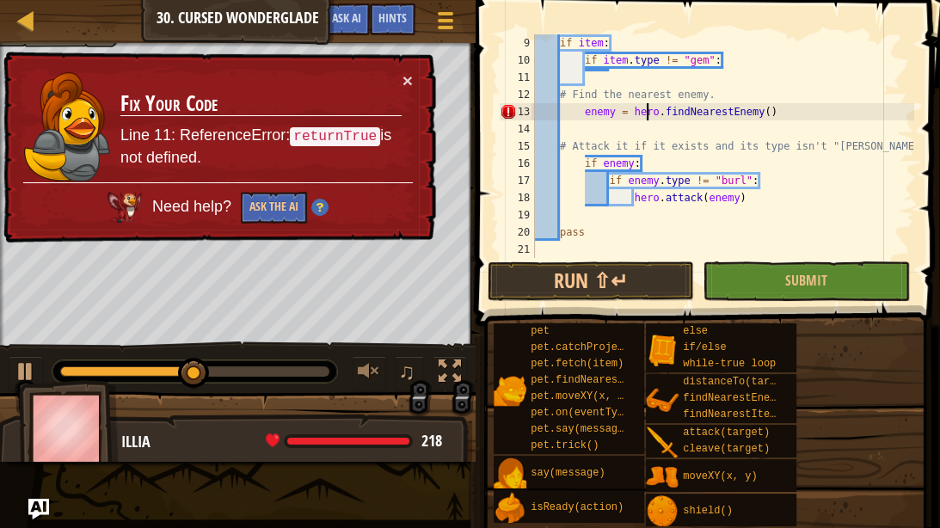
click at [585, 114] on div "if item : if item . type != "gem" : # Find the nearest enemy. enemy = hero . fi…" at bounding box center [723, 163] width 383 height 258
click at [562, 274] on button "Run ⇧↵" at bounding box center [591, 281] width 206 height 40
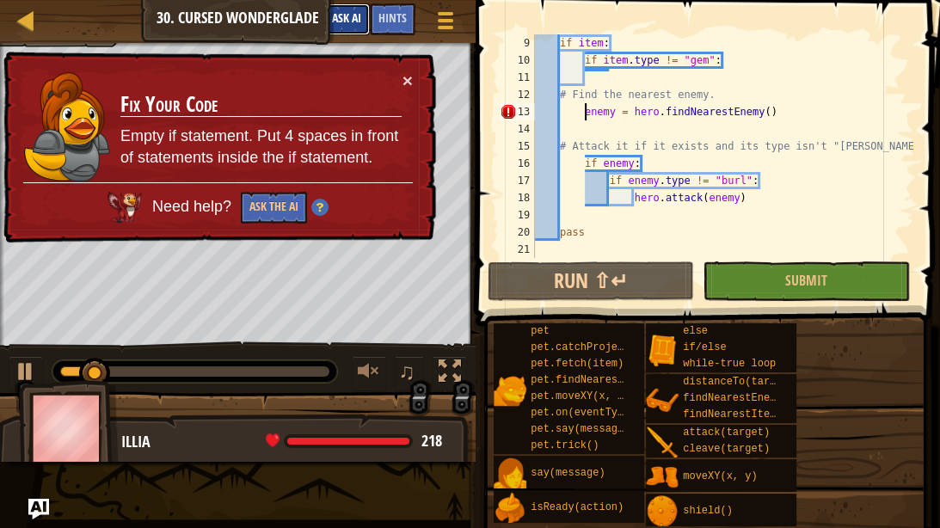
click at [360, 16] on span "Ask AI" at bounding box center [346, 17] width 29 height 16
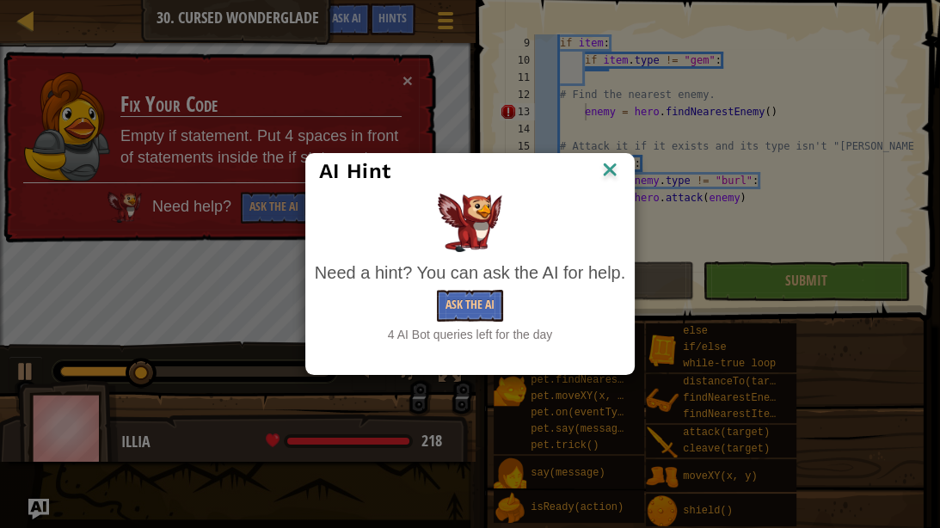
click at [612, 166] on img at bounding box center [610, 171] width 22 height 26
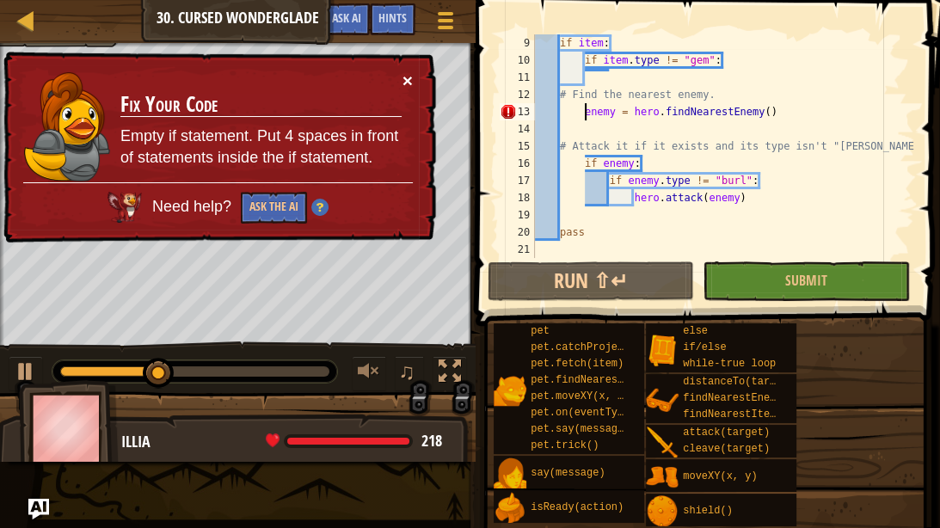
click at [409, 83] on button "×" at bounding box center [408, 81] width 10 height 18
type textarea "enemy = hero.findNearestEnemy()"
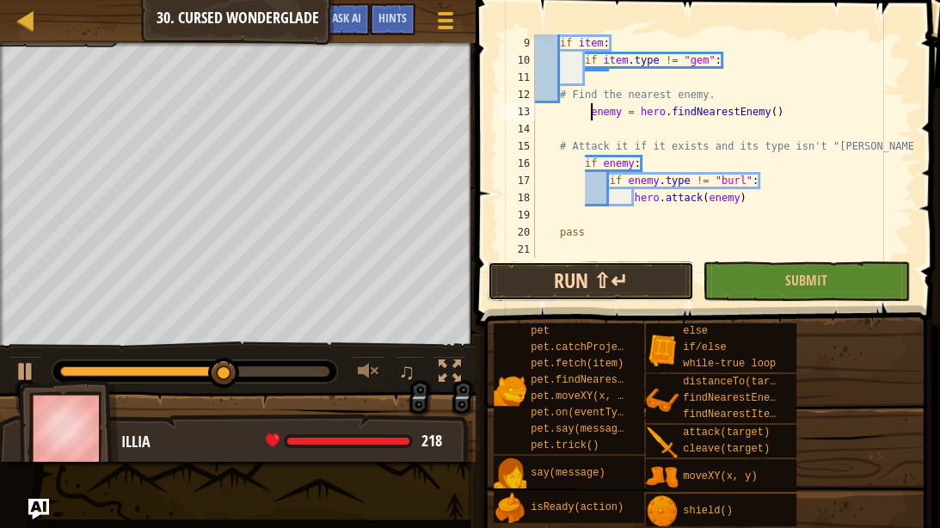
click at [560, 284] on button "Run ⇧↵" at bounding box center [591, 281] width 206 height 40
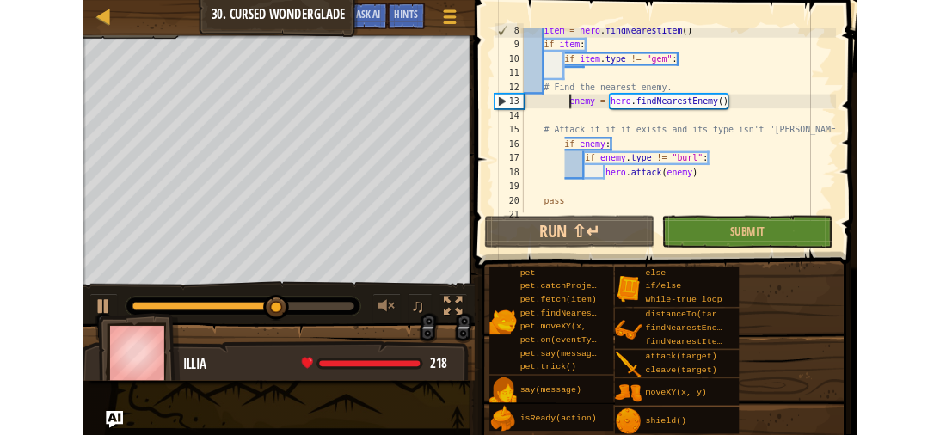
scroll to position [138, 0]
